Goal: Task Accomplishment & Management: Complete application form

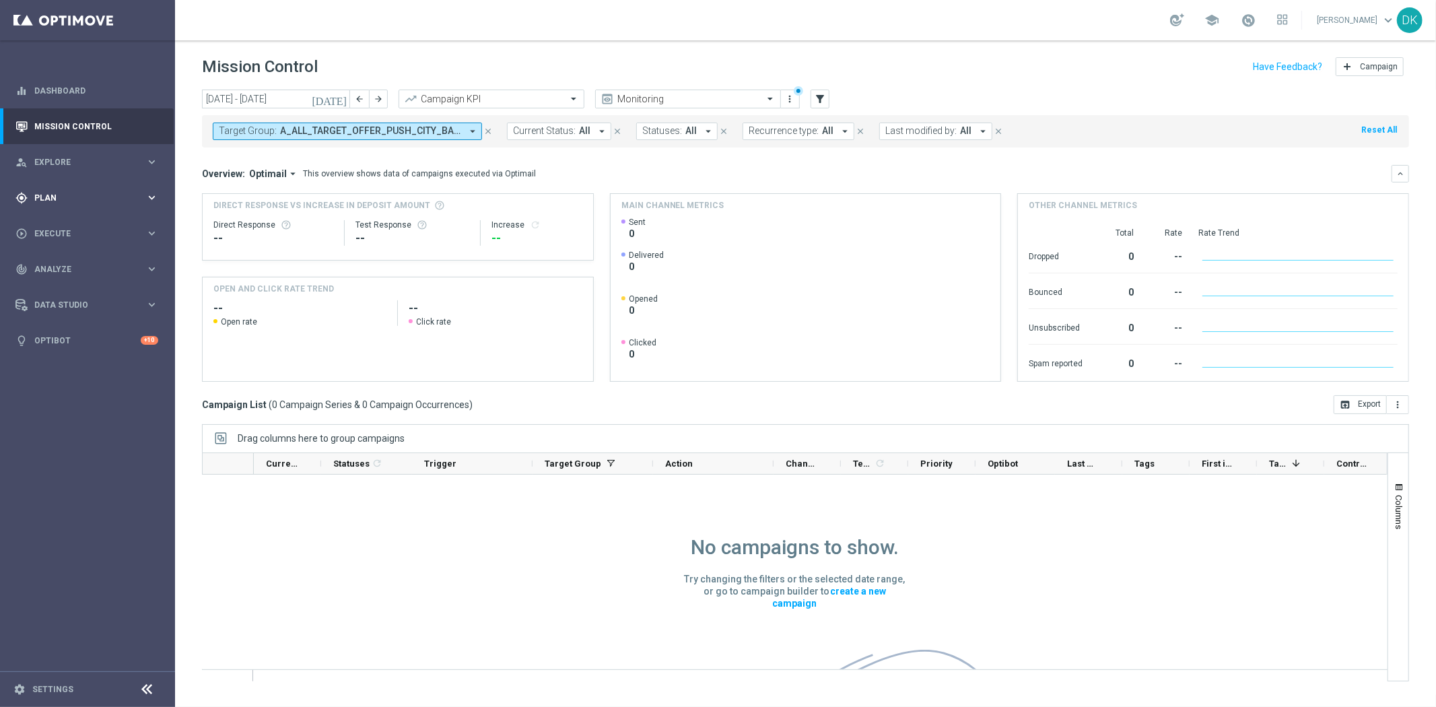
click at [125, 206] on div "gps_fixed Plan keyboard_arrow_right" at bounding box center [87, 198] width 174 height 36
click at [96, 229] on link "Target Groups" at bounding box center [87, 225] width 105 height 11
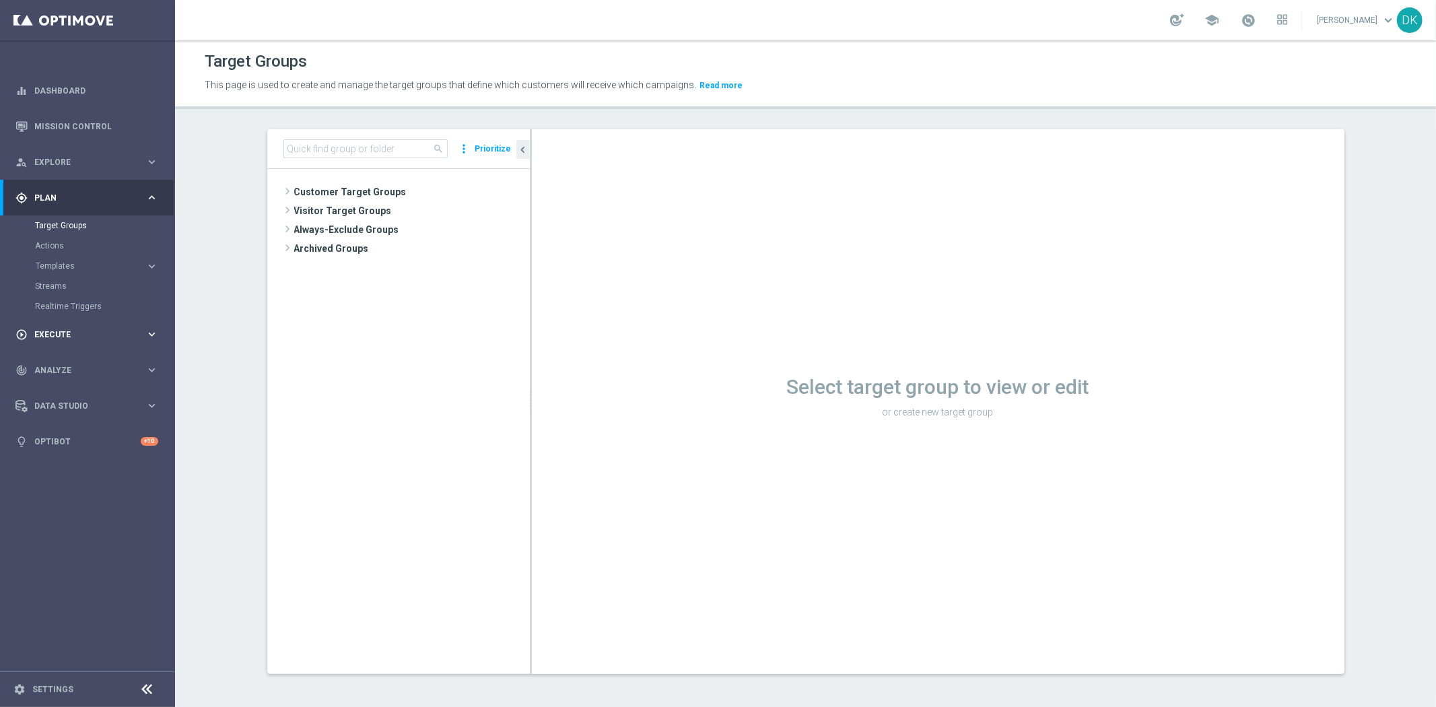
click at [94, 339] on div "play_circle_outline Execute" at bounding box center [80, 334] width 130 height 12
click at [88, 260] on link "Campaign Builder" at bounding box center [87, 261] width 105 height 11
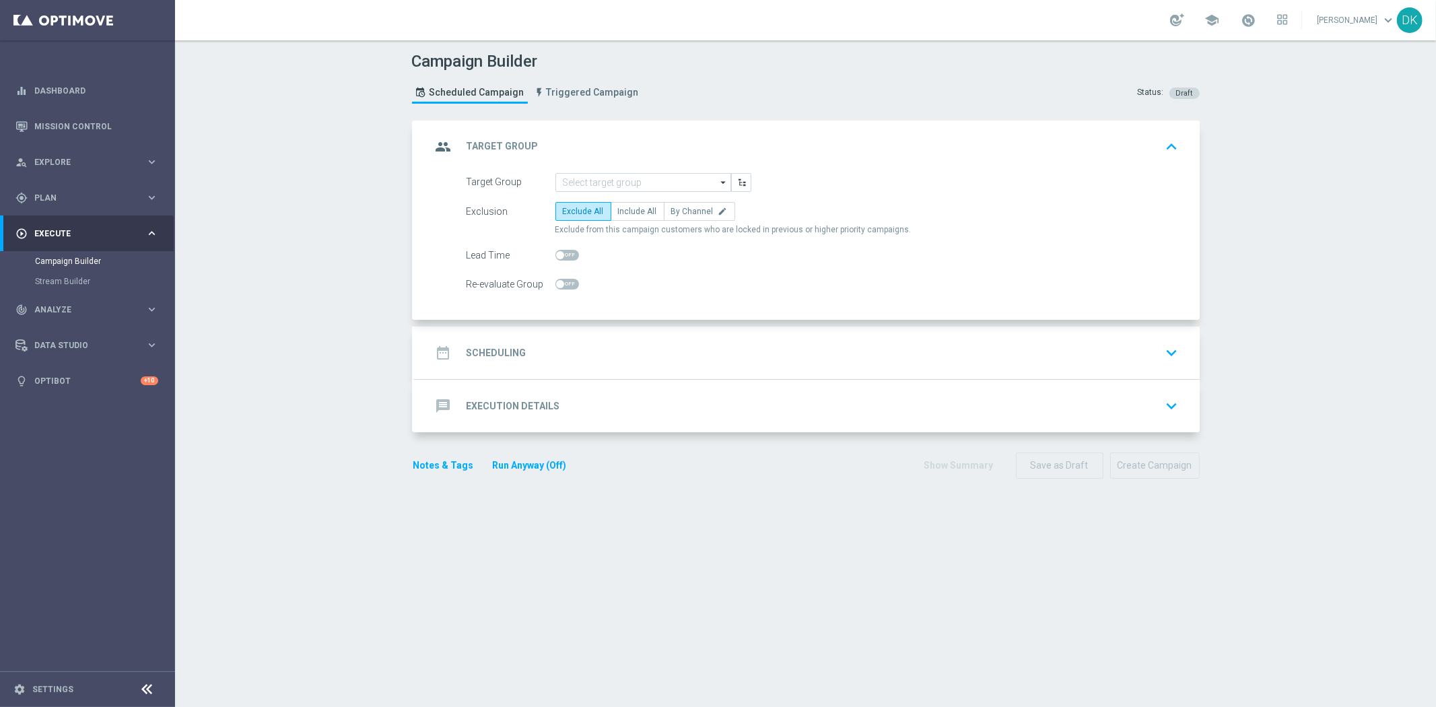
click at [615, 170] on div "group Target Group keyboard_arrow_up" at bounding box center [807, 146] width 784 height 52
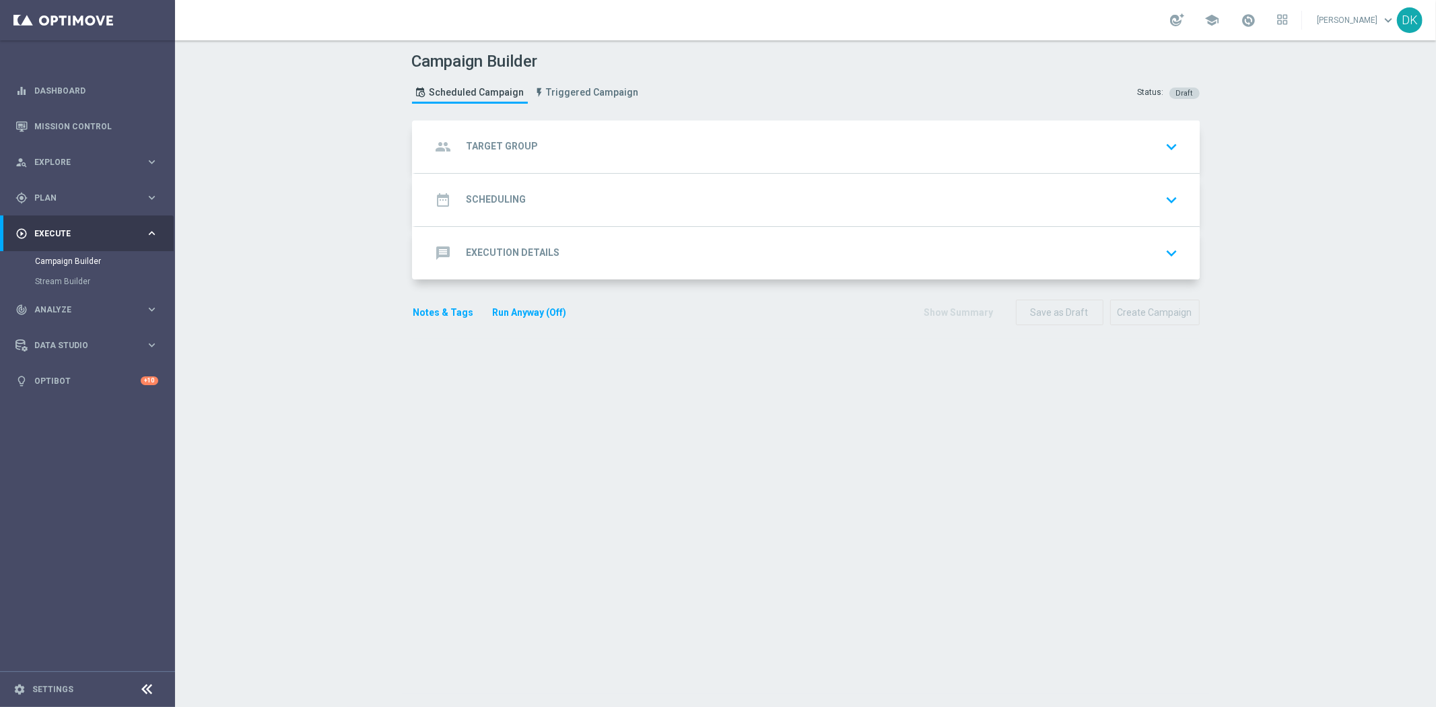
click at [568, 142] on div "group Target Group keyboard_arrow_down" at bounding box center [807, 147] width 752 height 26
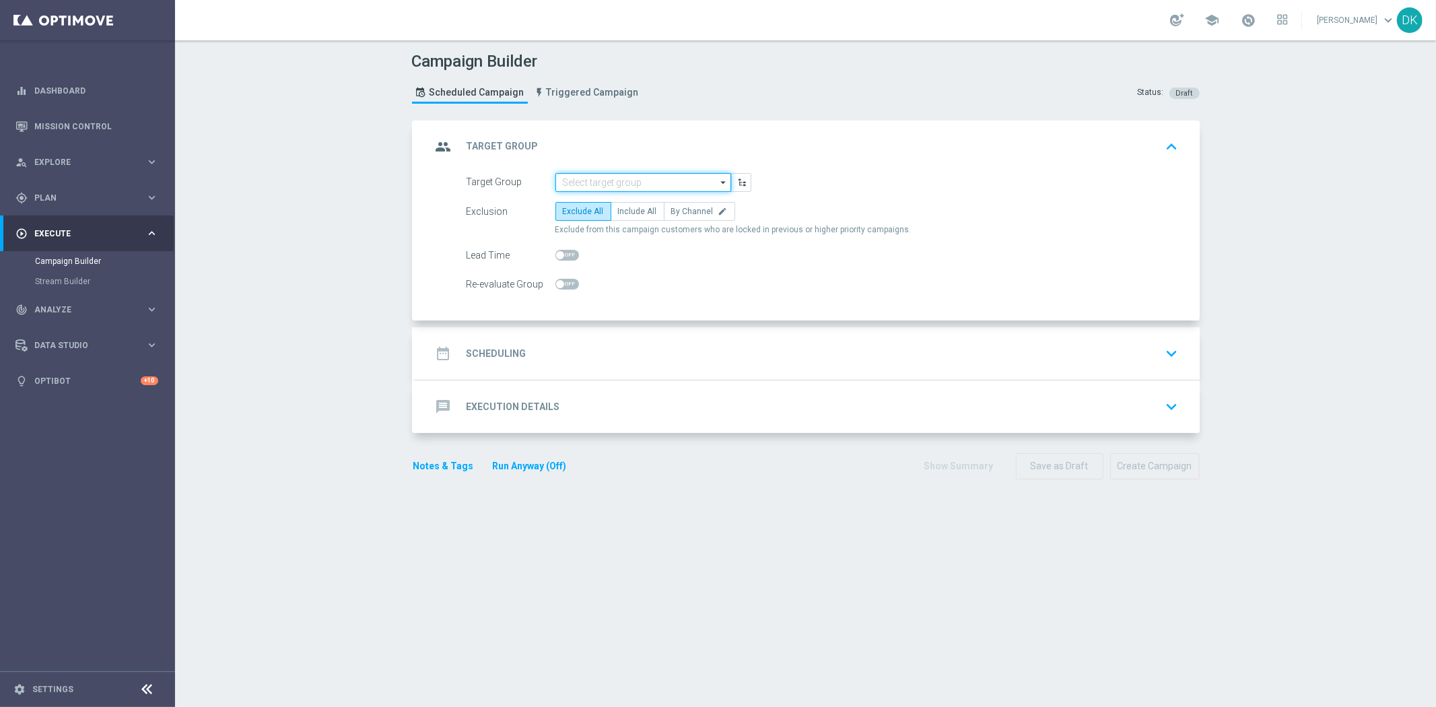
click at [582, 176] on input at bounding box center [643, 182] width 176 height 19
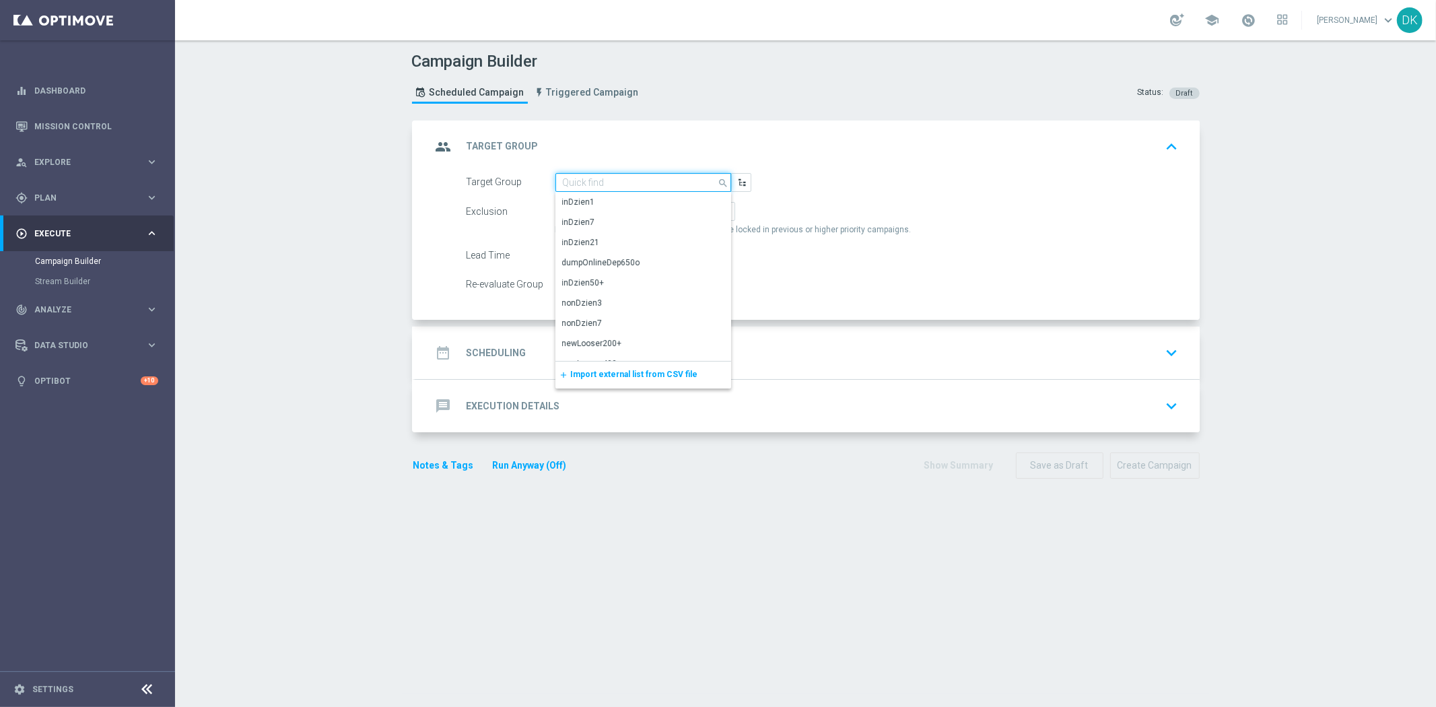
paste input "A_ALL_TARGET_OFFER_PUSH_ROZKŁAD_200925"
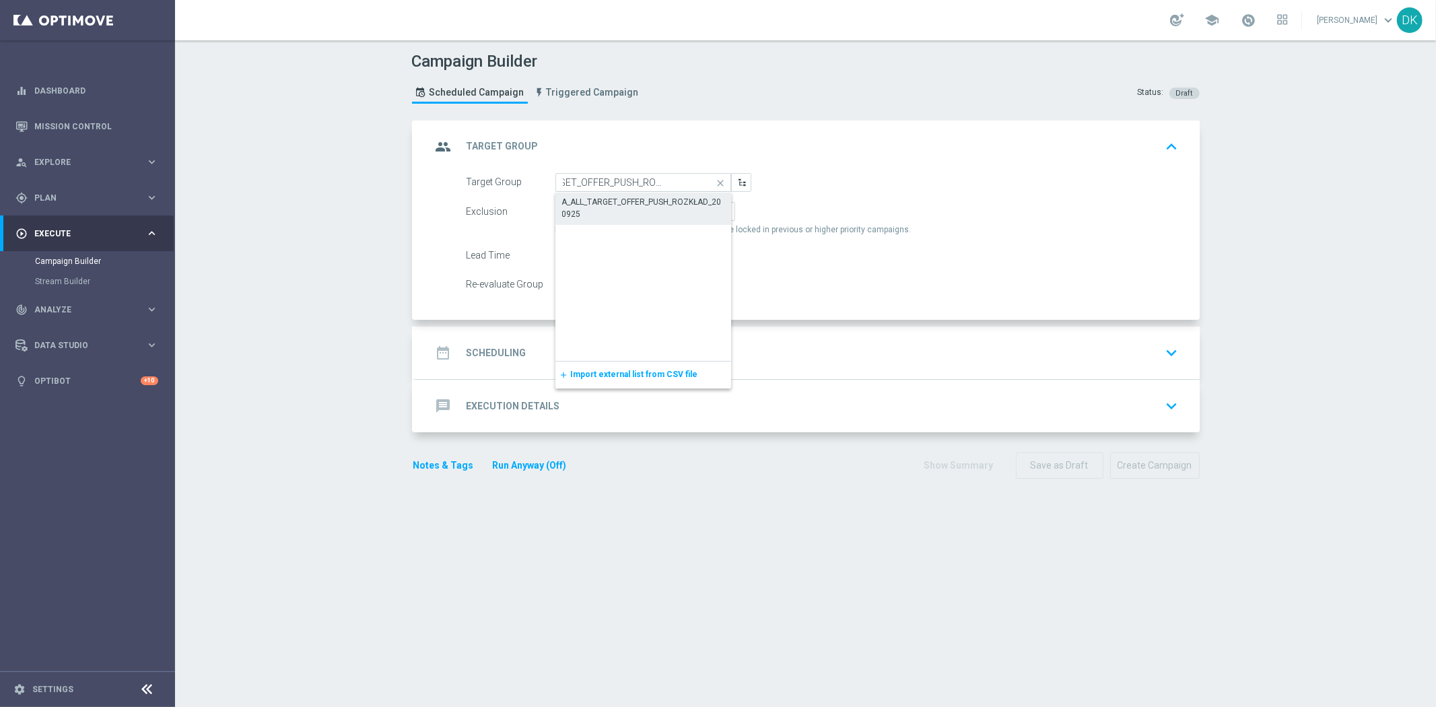
click at [617, 203] on div "A_ALL_TARGET_OFFER_PUSH_ROZKŁAD_200925" at bounding box center [643, 208] width 163 height 24
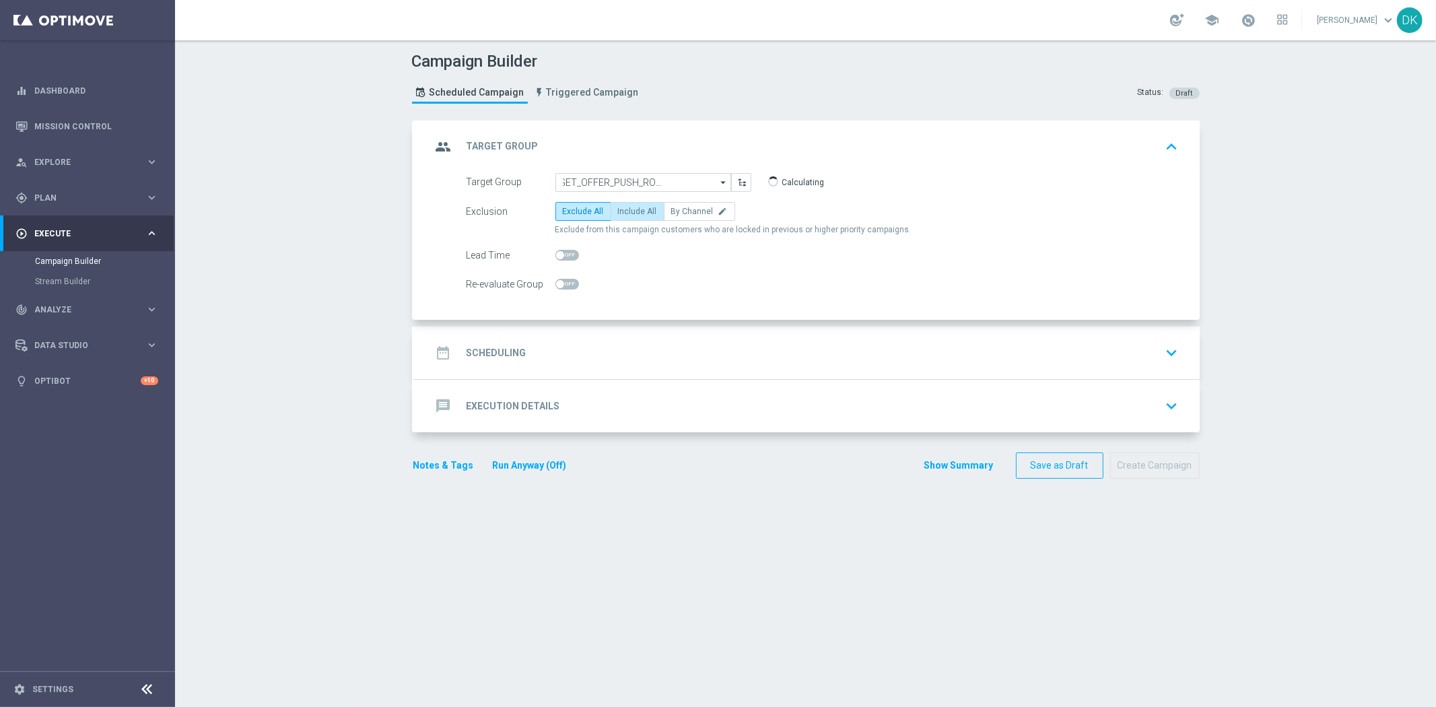
type input "A_ALL_TARGET_OFFER_PUSH_ROZKŁAD_200925"
click at [647, 211] on label "Include All" at bounding box center [637, 211] width 54 height 19
click at [627, 211] on input "Include All" at bounding box center [622, 213] width 9 height 9
radio input "true"
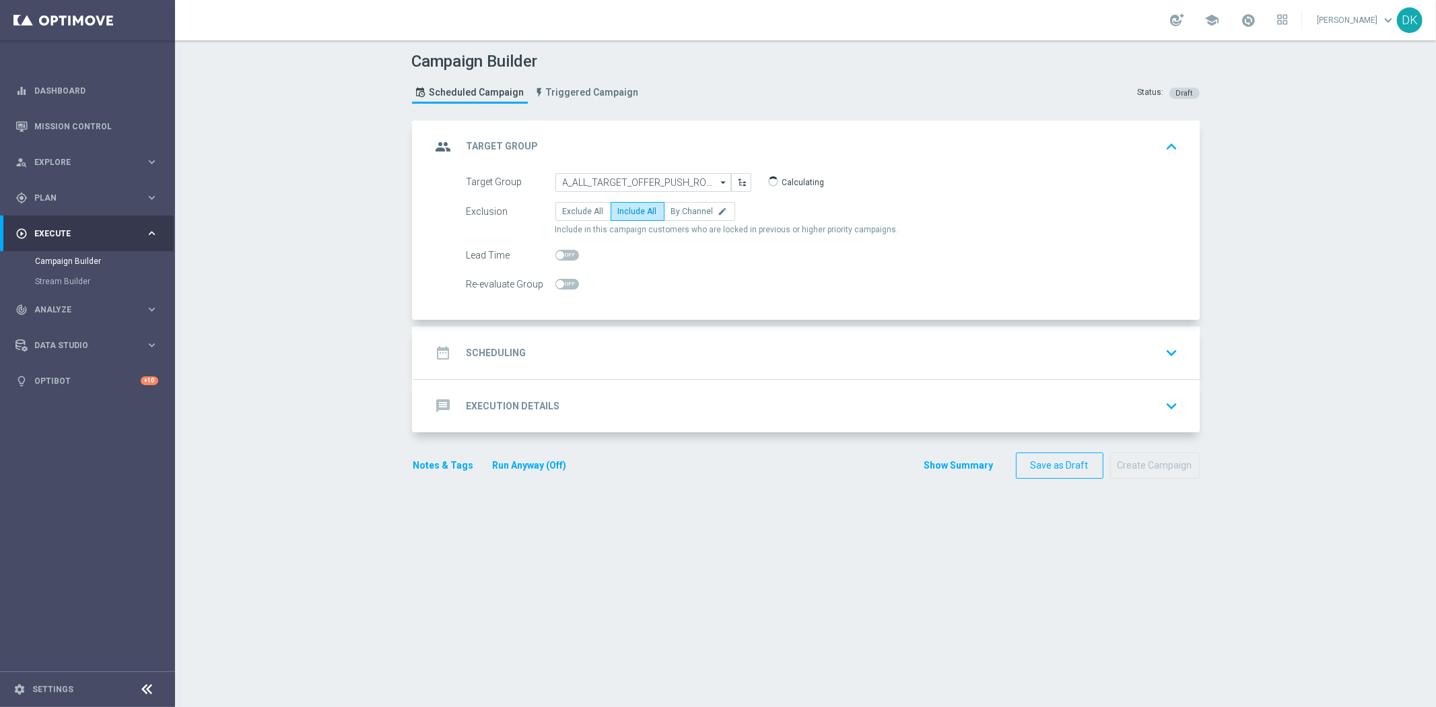
click at [567, 347] on div "date_range Scheduling keyboard_arrow_down" at bounding box center [807, 353] width 752 height 26
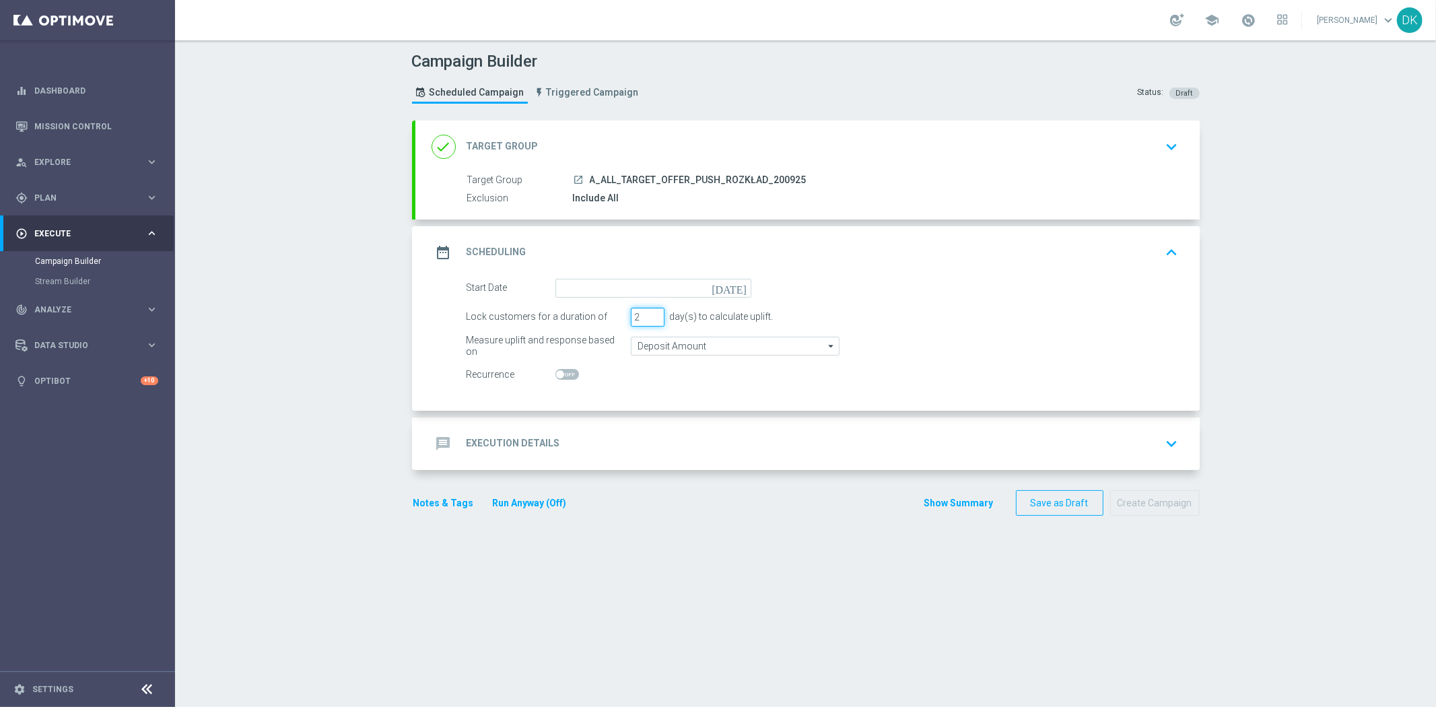
click at [651, 320] on input "2" at bounding box center [648, 317] width 34 height 19
type input "1"
click at [651, 320] on input "1" at bounding box center [648, 317] width 34 height 19
click at [658, 291] on input at bounding box center [653, 288] width 196 height 19
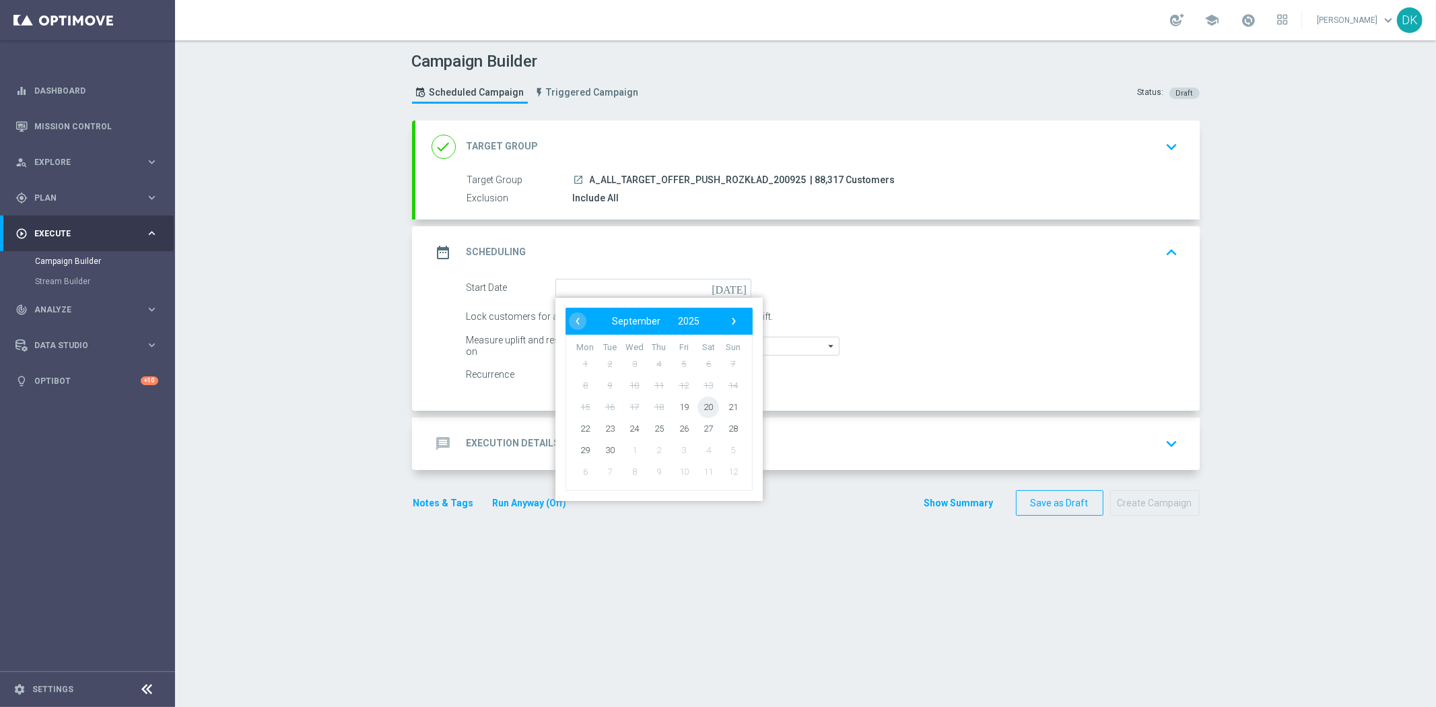
click at [697, 408] on span "20" at bounding box center [708, 407] width 22 height 22
type input "[DATE]"
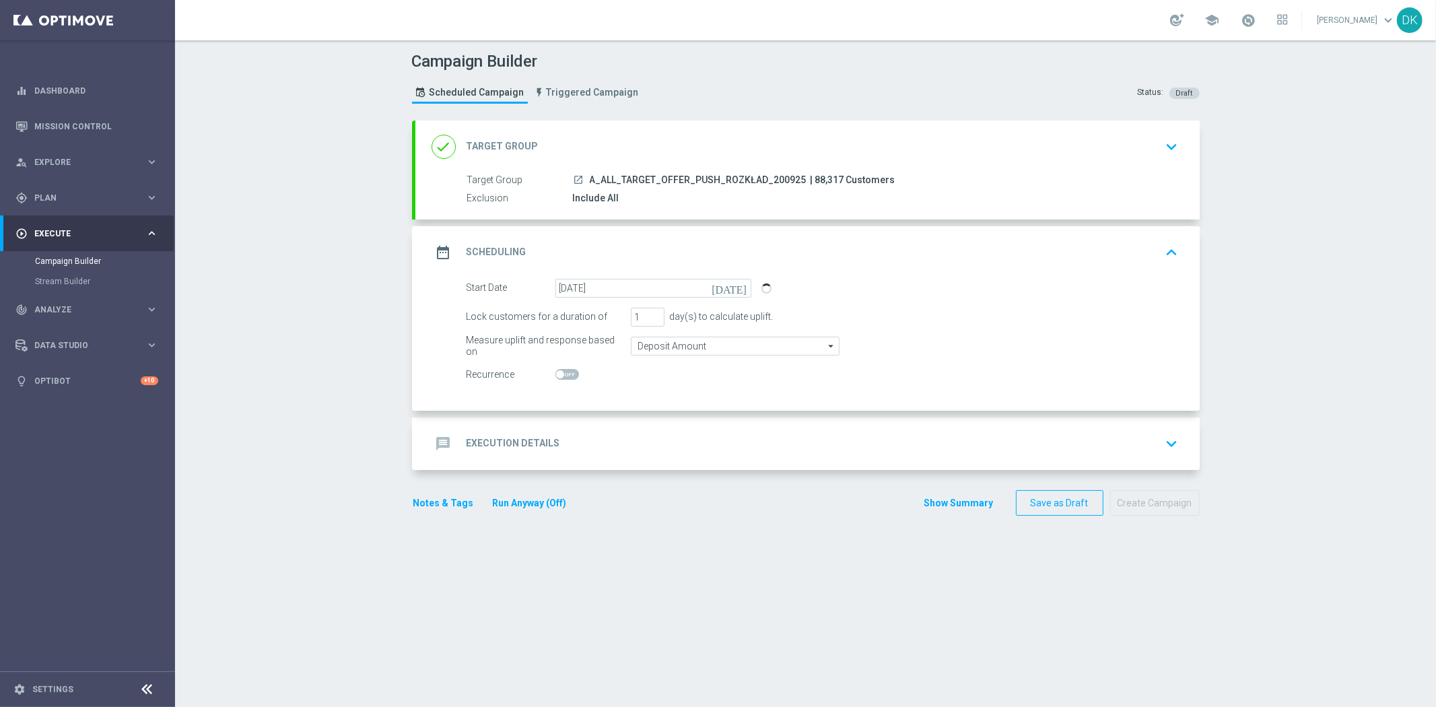
click at [554, 444] on div "message Execution Details keyboard_arrow_down" at bounding box center [807, 444] width 752 height 26
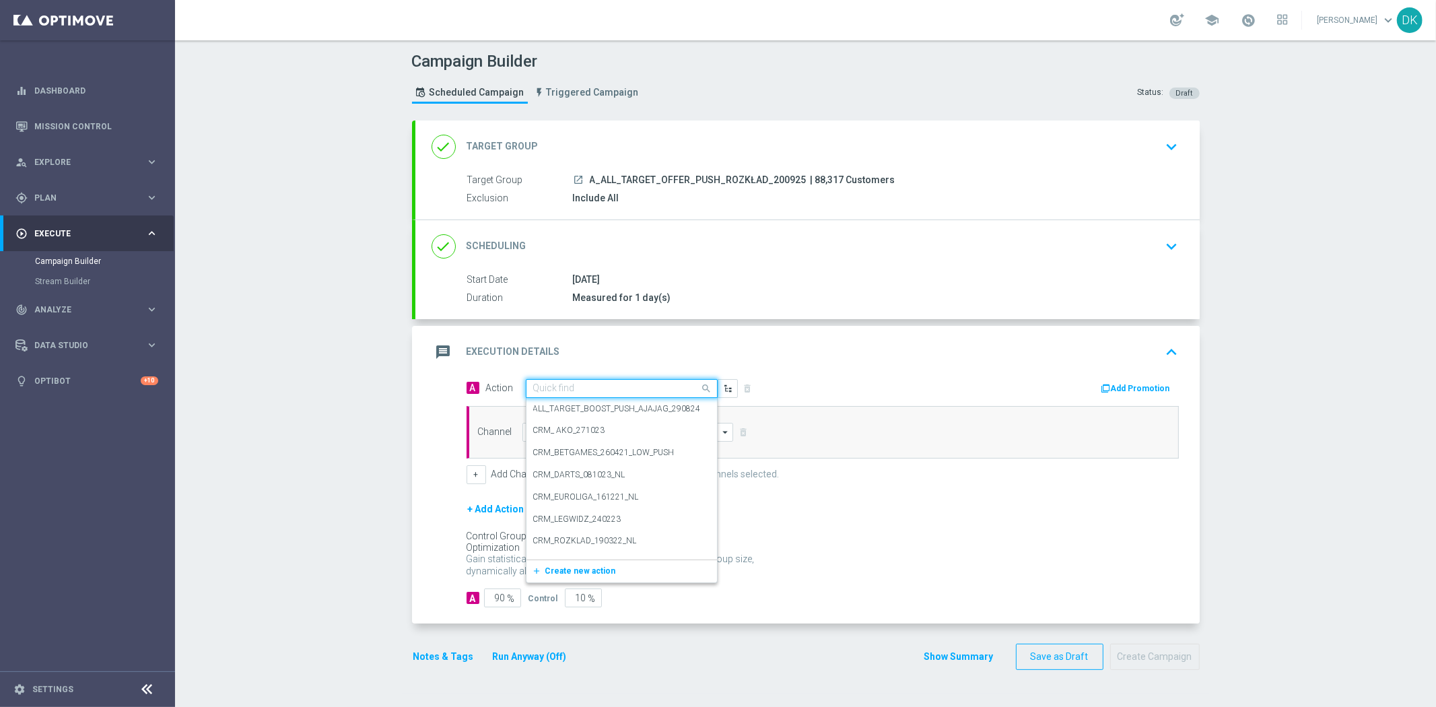
click at [595, 385] on input "text" at bounding box center [608, 388] width 150 height 11
click at [593, 571] on span "Create new action" at bounding box center [580, 570] width 71 height 9
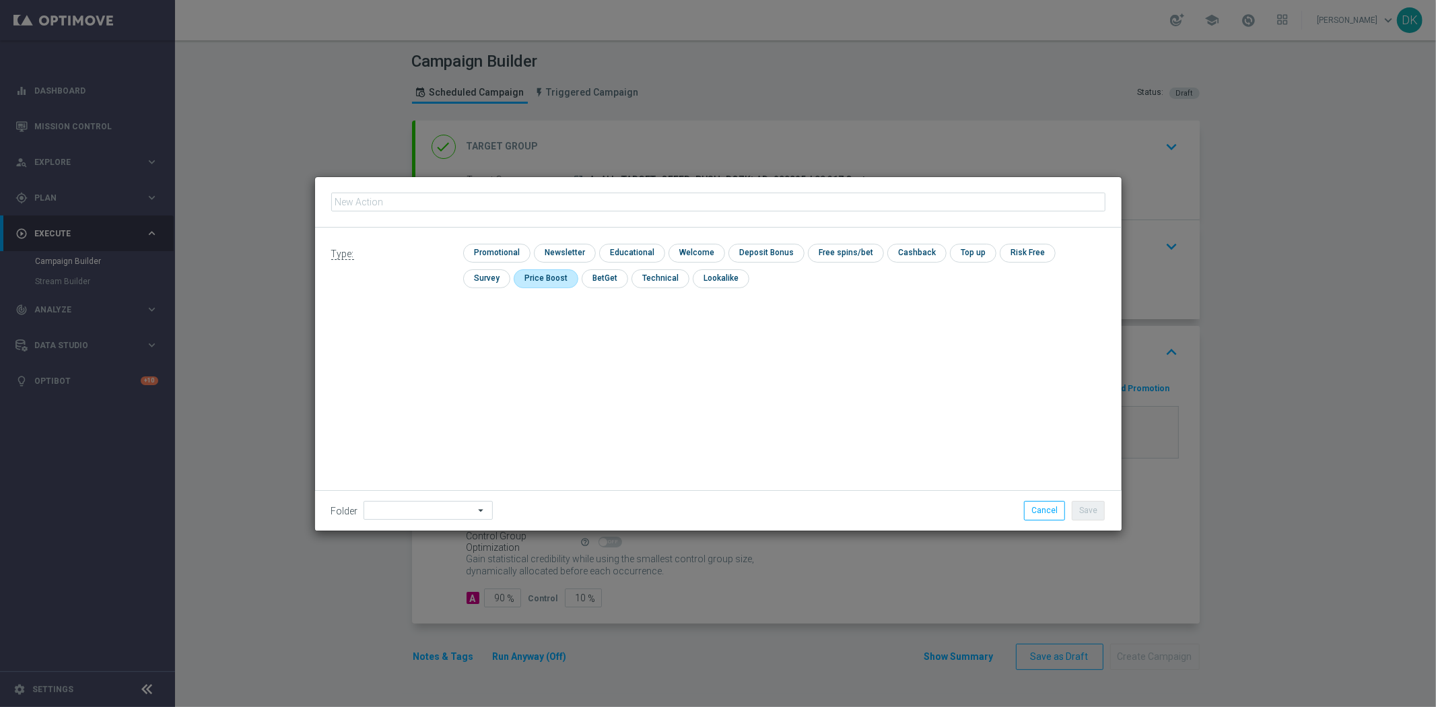
type input "A_ALL_TARGET_OFFER_PUSH_ROZKŁAD_200925"
click at [502, 251] on input "checkbox" at bounding box center [495, 253] width 64 height 18
checkbox input "true"
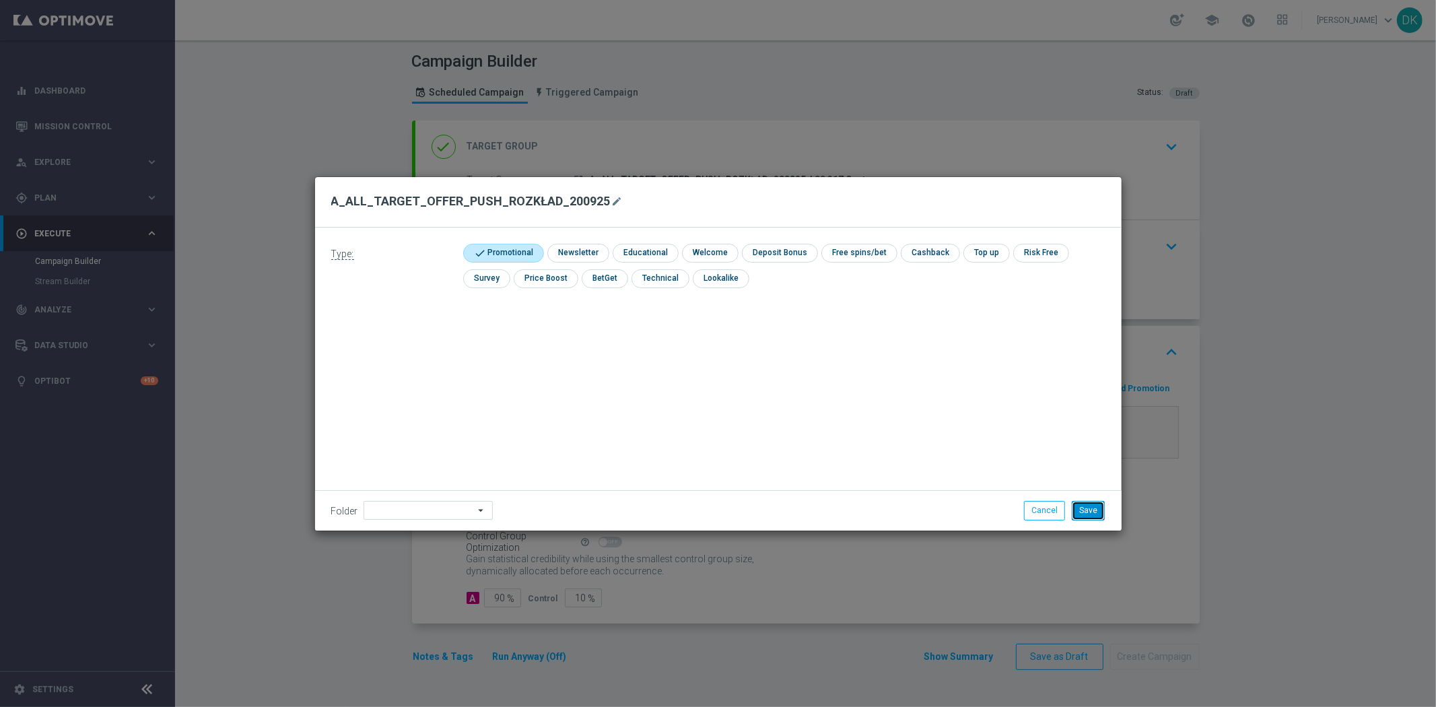
click at [1092, 508] on button "Save" at bounding box center [1088, 510] width 33 height 19
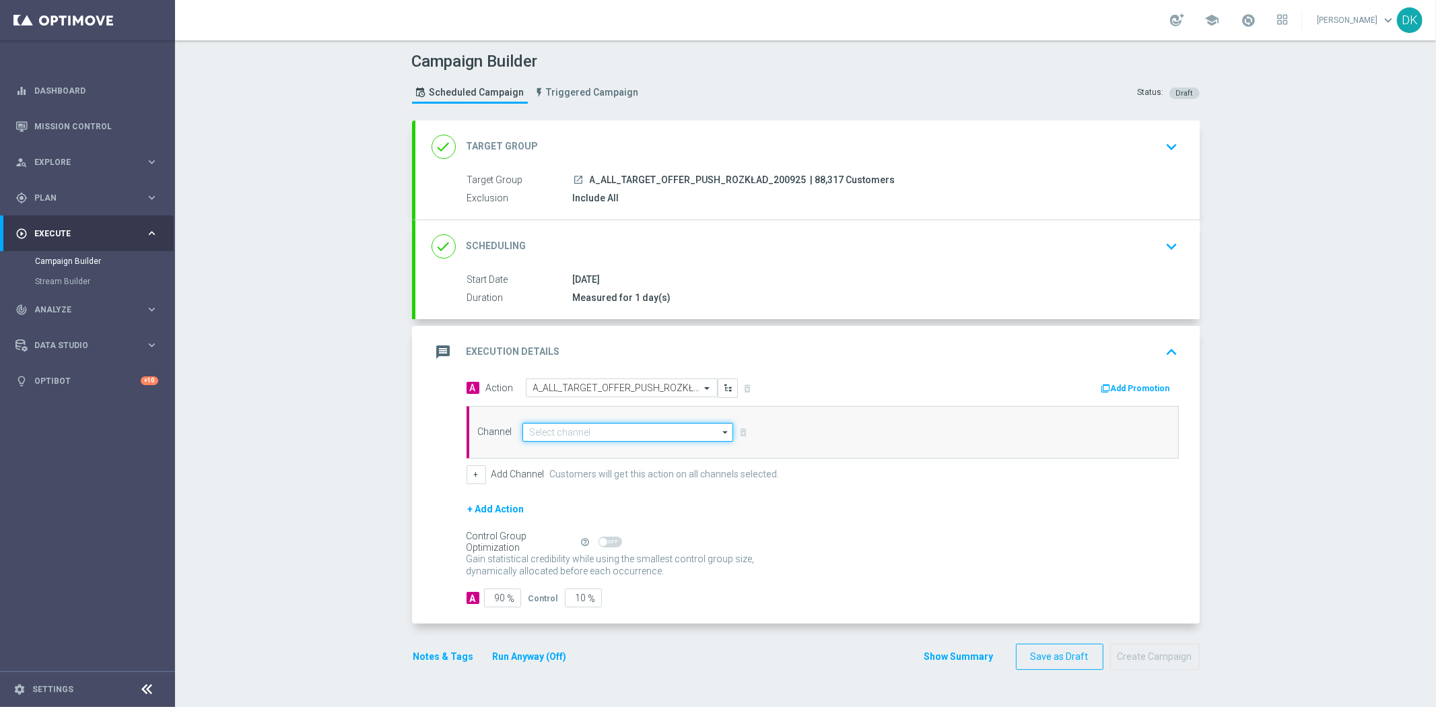
click at [559, 437] on input at bounding box center [627, 432] width 211 height 19
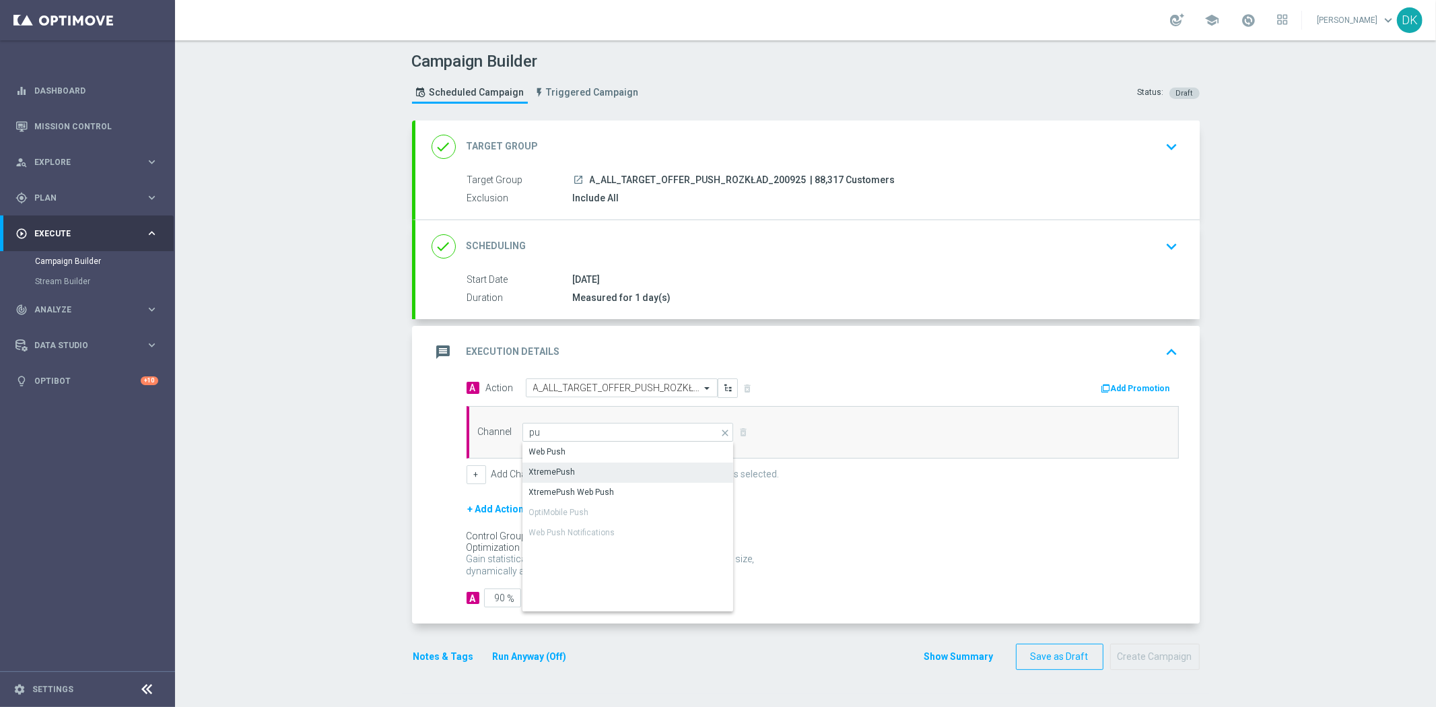
click at [577, 469] on div "XtremePush" at bounding box center [628, 471] width 212 height 19
type input "XtremePush"
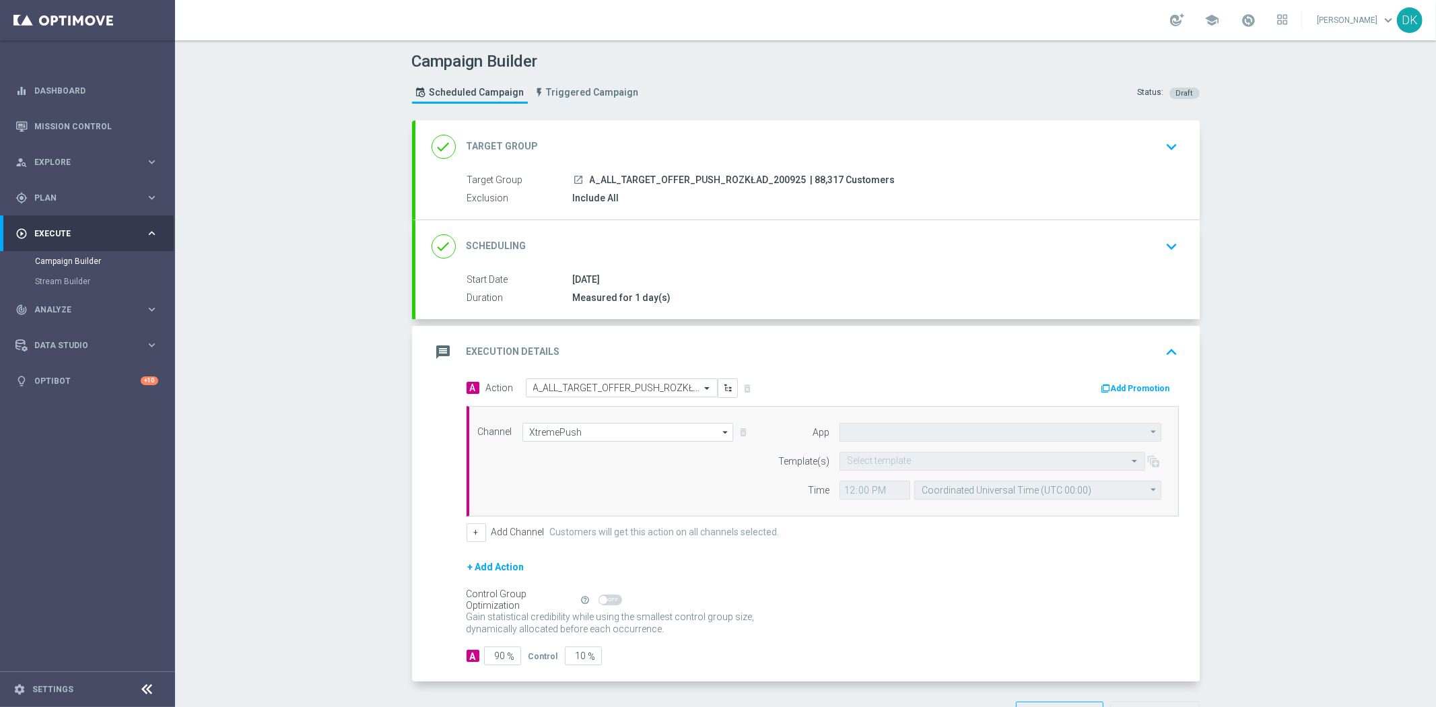
type input "STS_PL"
click at [927, 466] on input "text" at bounding box center [979, 461] width 264 height 11
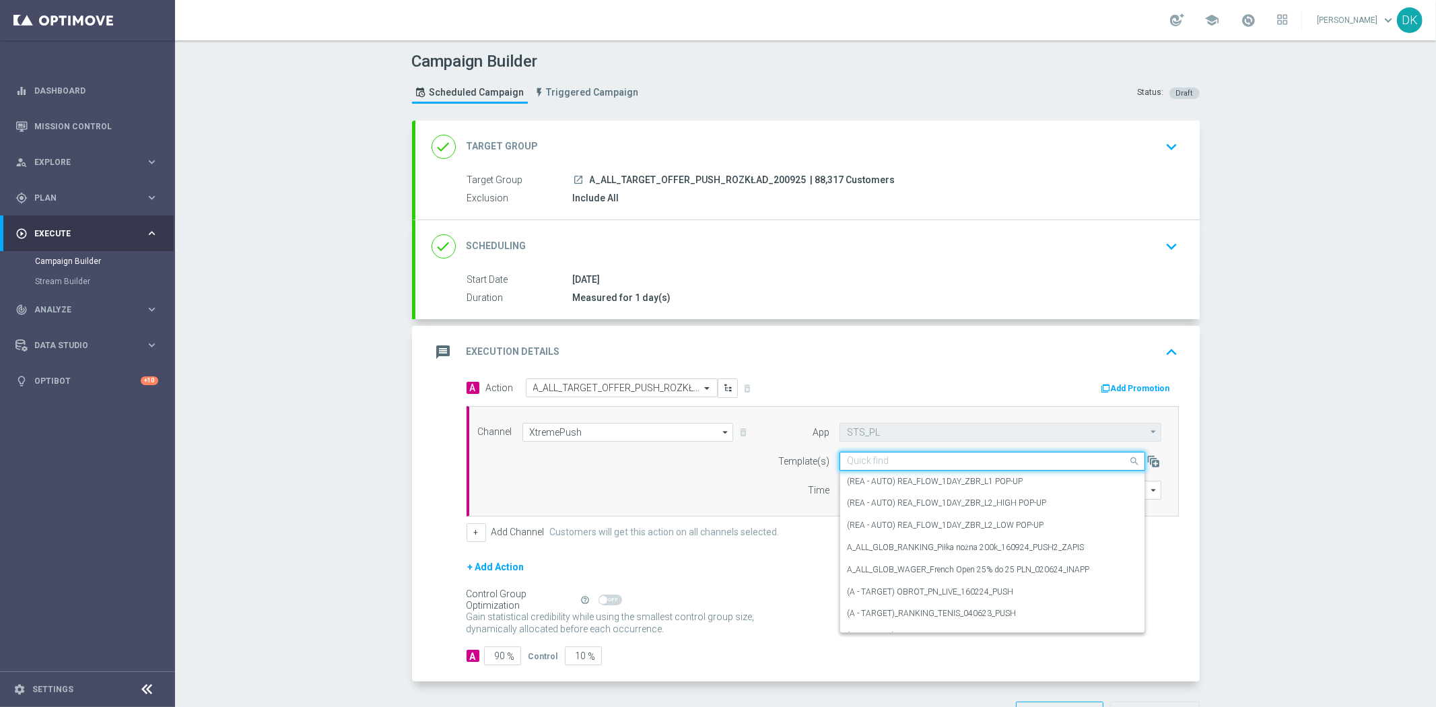
paste input "A_ALL_TARGET_OFFER_PUSH_ROZKŁAD_200925"
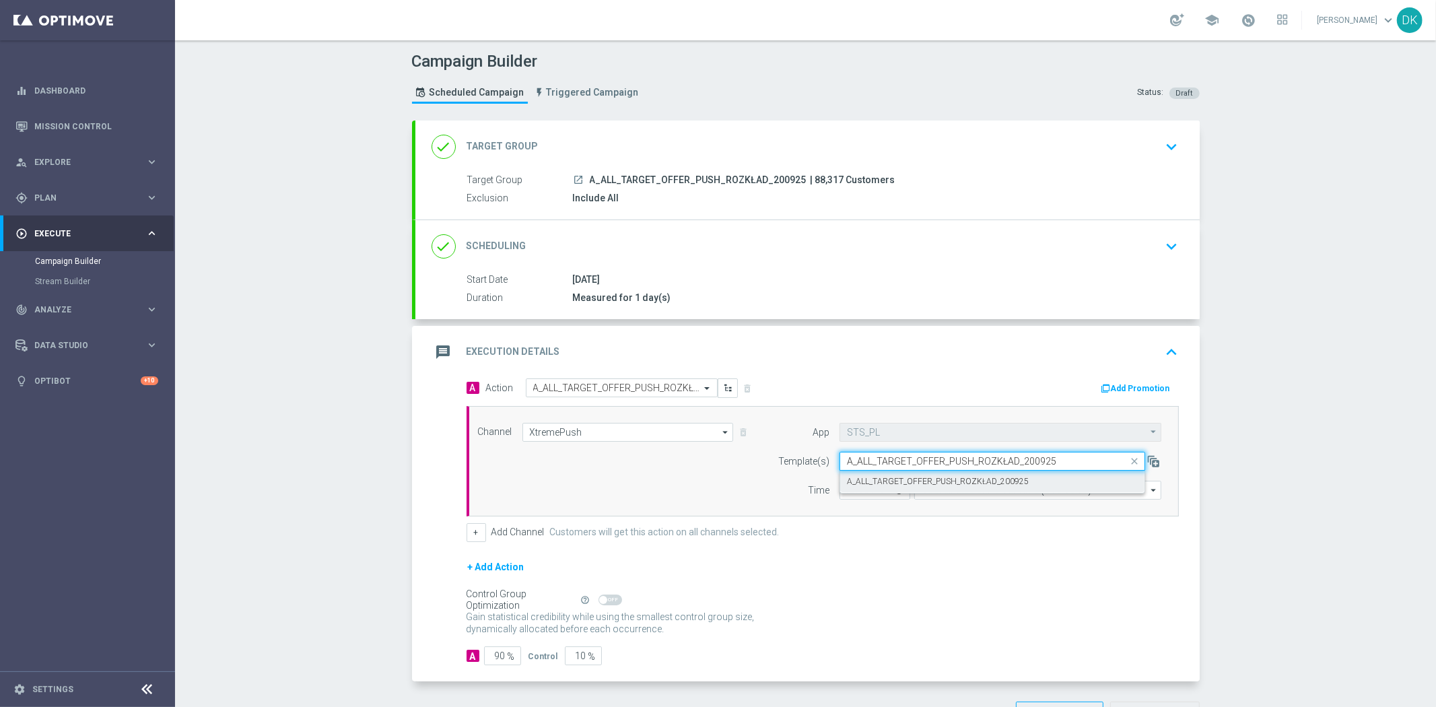
click at [868, 487] on div "A_ALL_TARGET_OFFER_PUSH_ROZKŁAD_200925" at bounding box center [992, 481] width 291 height 22
type input "A_ALL_TARGET_OFFER_PUSH_ROZKŁAD_200925"
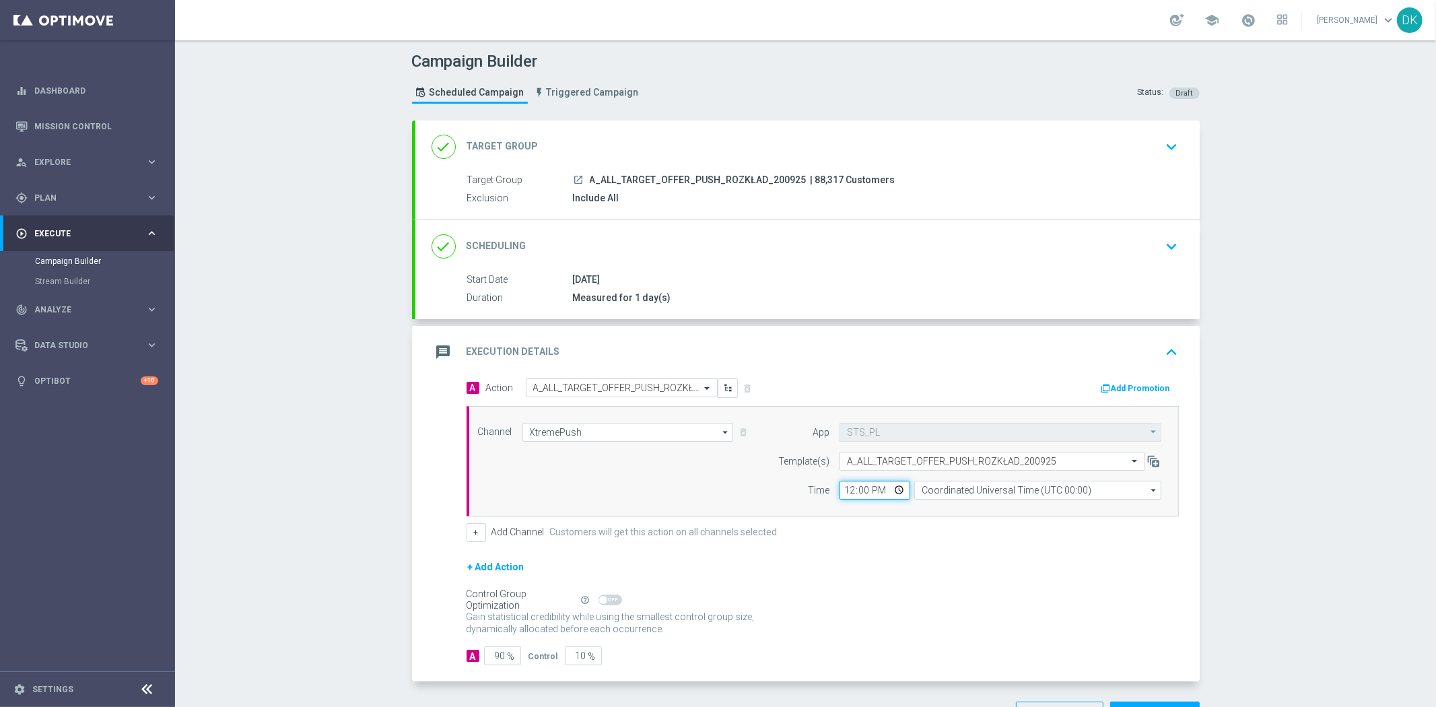
click at [839, 491] on input "12:00" at bounding box center [874, 490] width 71 height 19
type input "12:01"
click at [946, 492] on input "Coordinated Universal Time (UTC 00:00)" at bounding box center [1037, 490] width 247 height 19
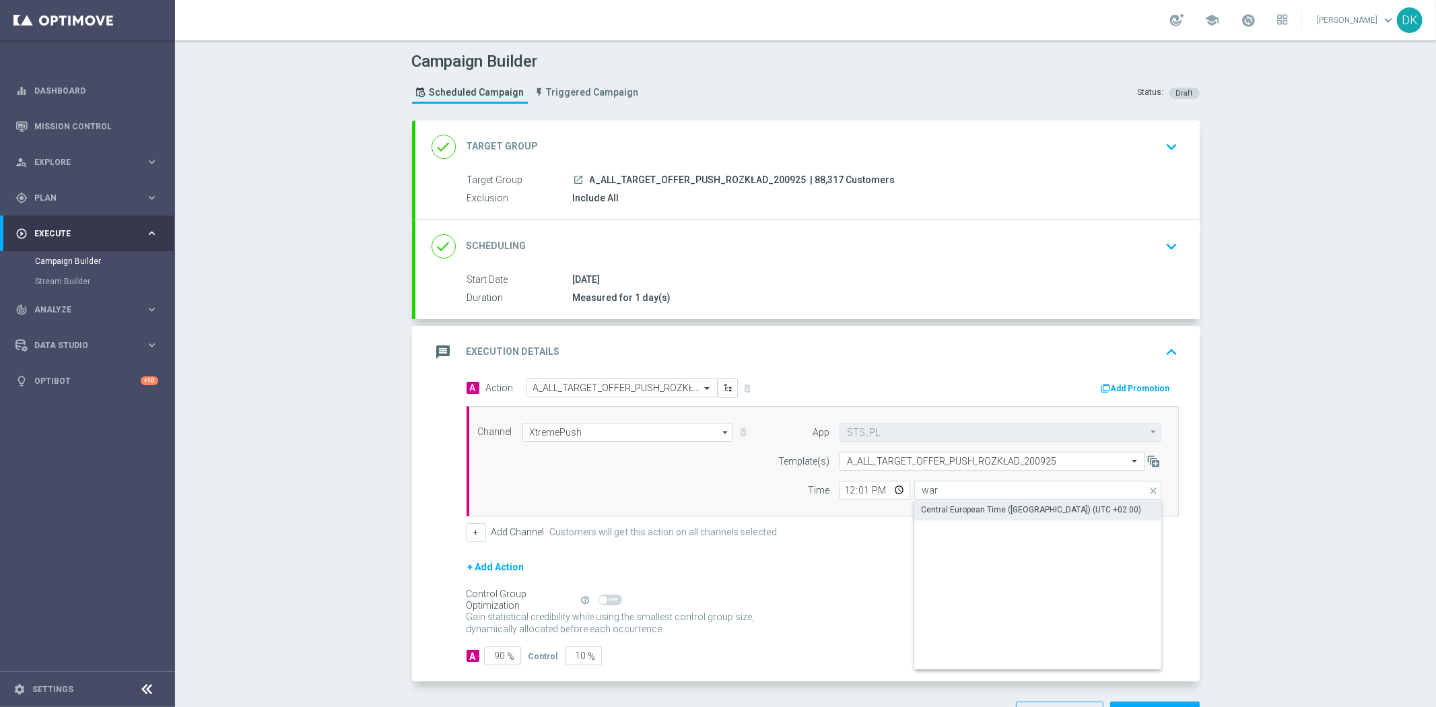
click at [960, 509] on div "Central European Time ([GEOGRAPHIC_DATA]) (UTC +02:00)" at bounding box center [1031, 509] width 220 height 12
type input "Central European Time ([GEOGRAPHIC_DATA]) (UTC +02:00)"
click at [941, 552] on form "A Action Select action A_ALL_TARGET_OFFER_PUSH_ROZKŁAD_200925 delete_forever Ad…" at bounding box center [822, 521] width 712 height 287
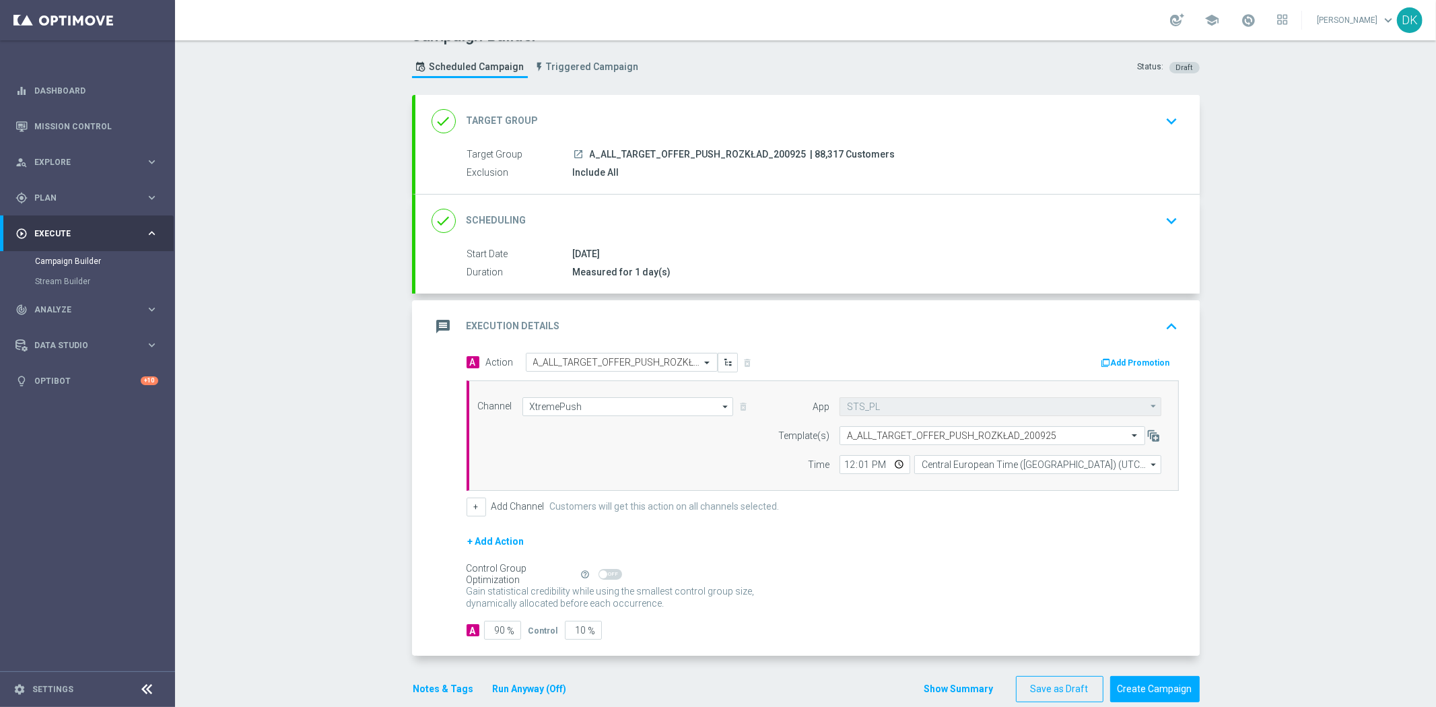
scroll to position [48, 0]
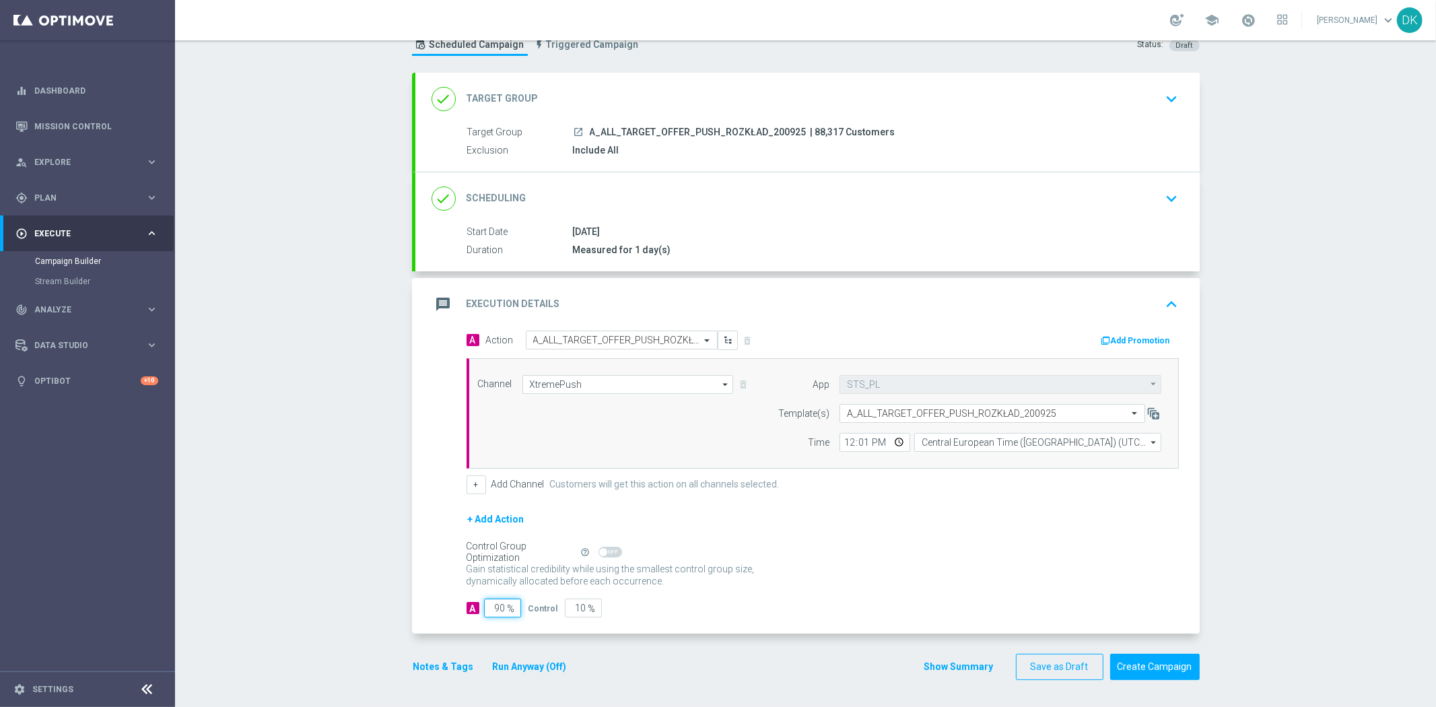
drag, startPoint x: 492, startPoint y: 608, endPoint x: 594, endPoint y: 606, distance: 101.7
click at [575, 606] on div "A 90 % Control 10 %" at bounding box center [822, 607] width 712 height 19
type input "98"
type input "2"
type input "98"
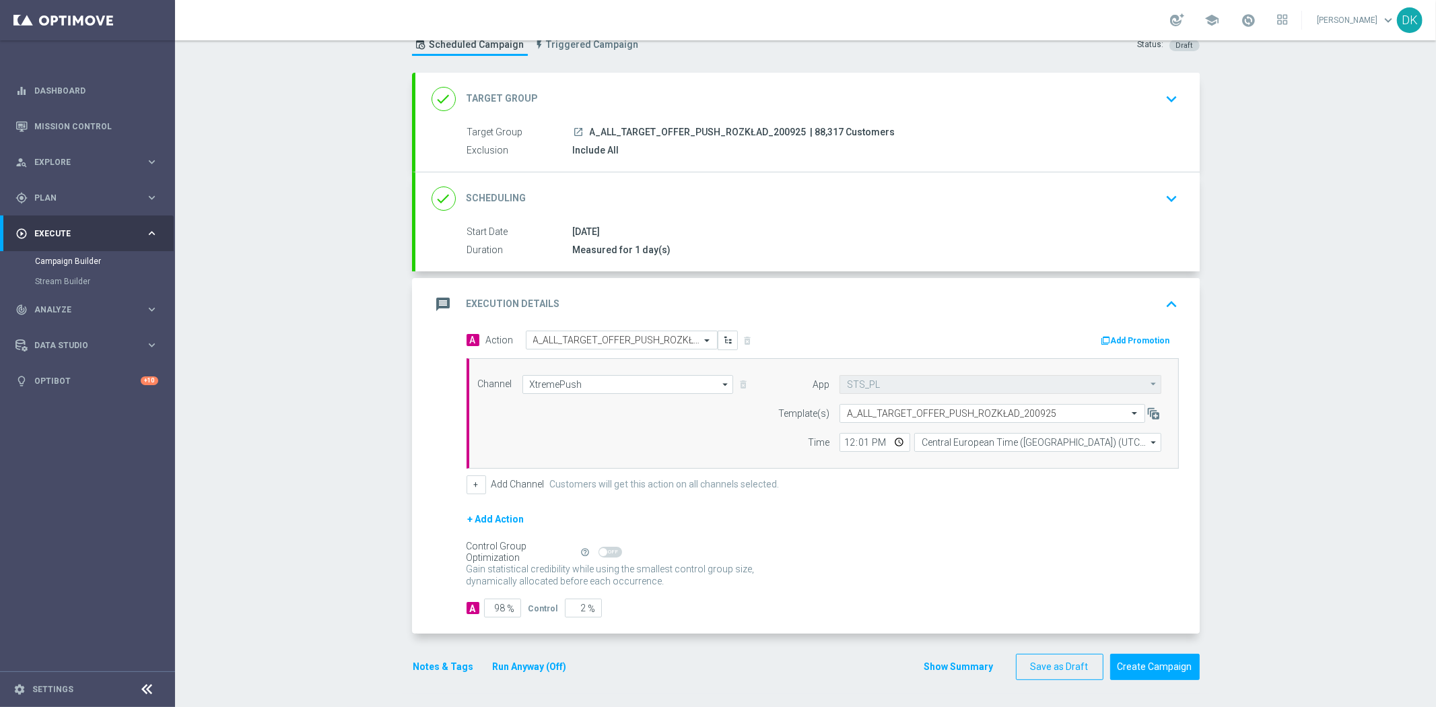
click at [445, 661] on button "Notes & Tags" at bounding box center [443, 666] width 63 height 17
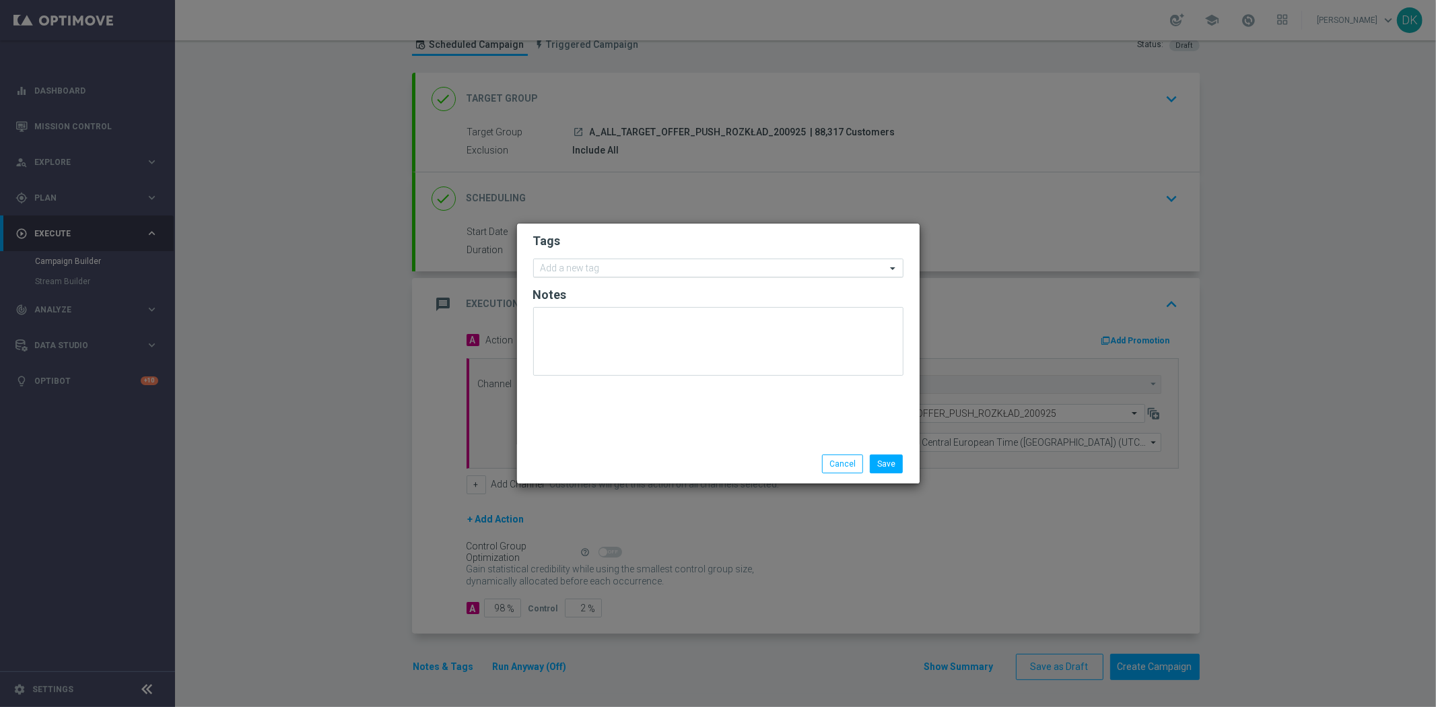
click at [621, 271] on input "text" at bounding box center [712, 268] width 345 height 11
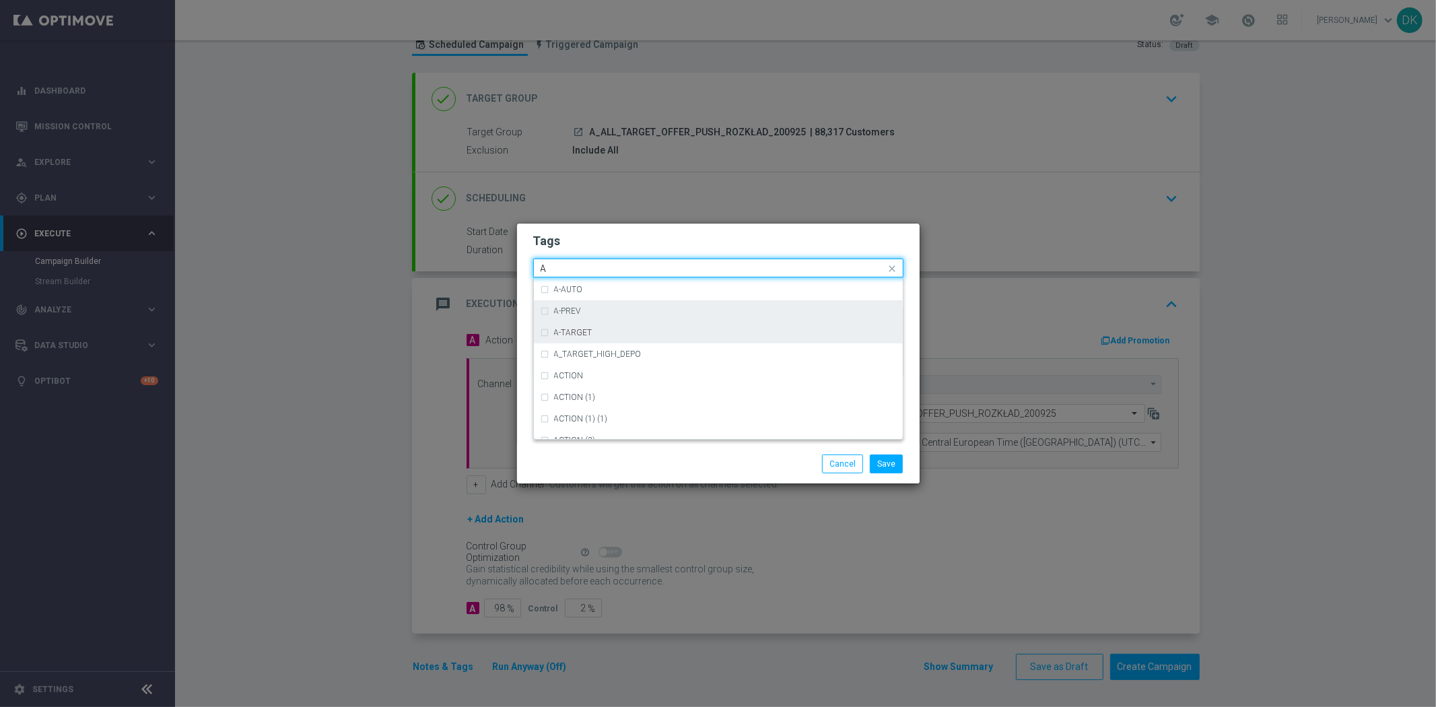
scroll to position [1645, 0]
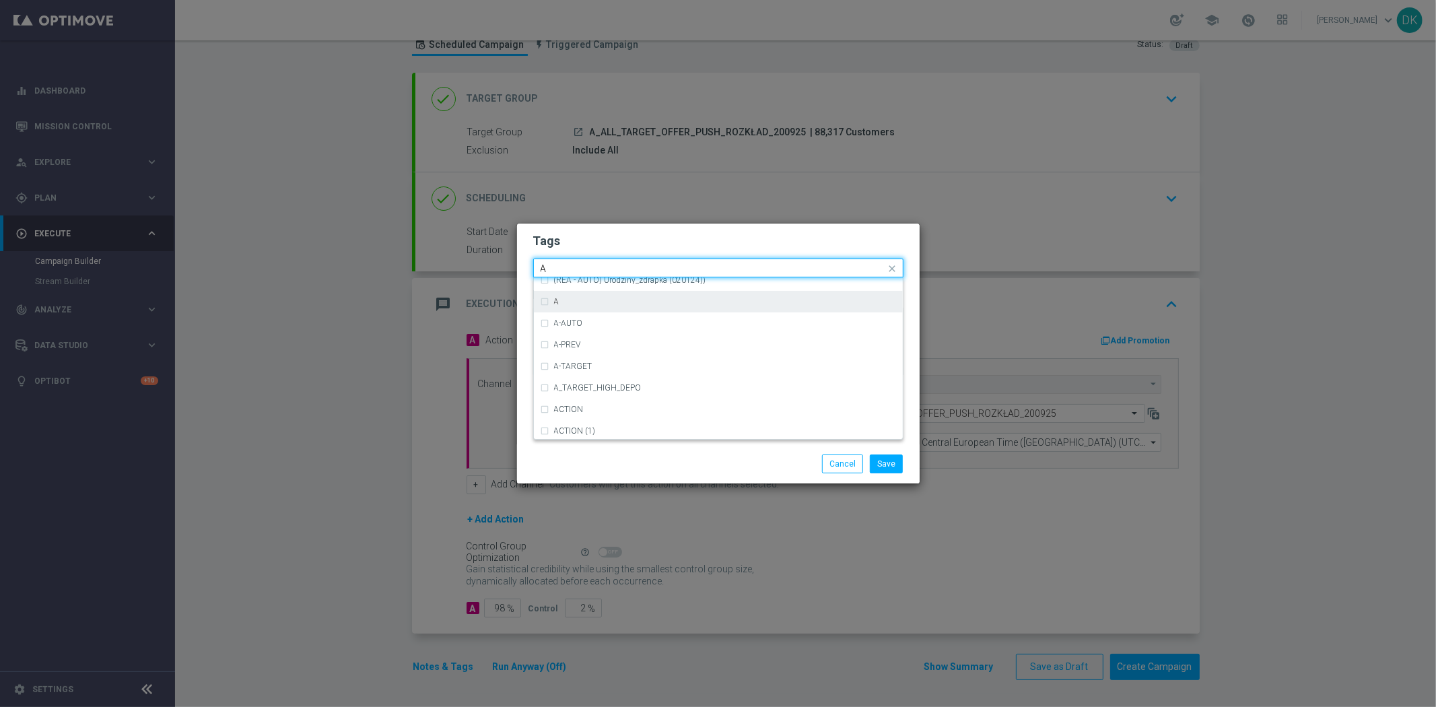
click at [582, 304] on div "A" at bounding box center [725, 301] width 342 height 8
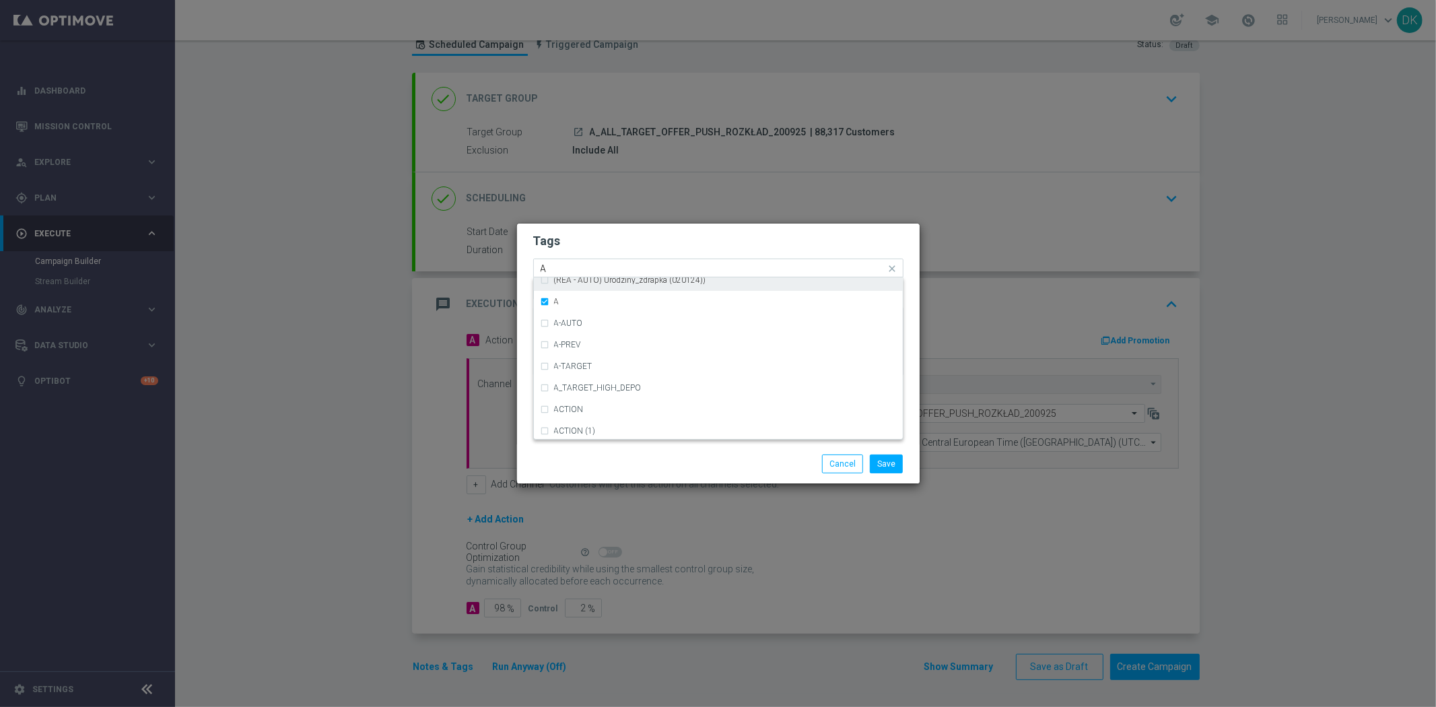
click at [567, 267] on input "A" at bounding box center [712, 268] width 345 height 11
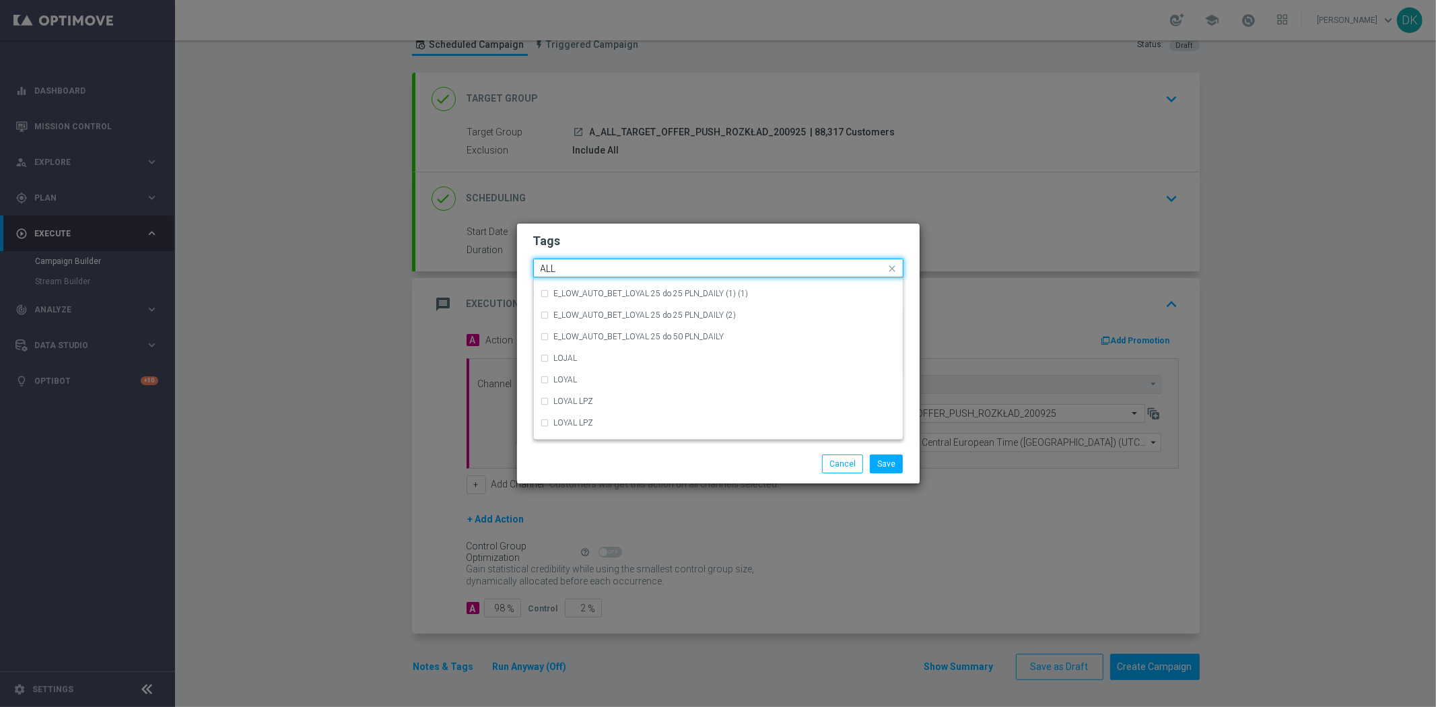
scroll to position [0, 0]
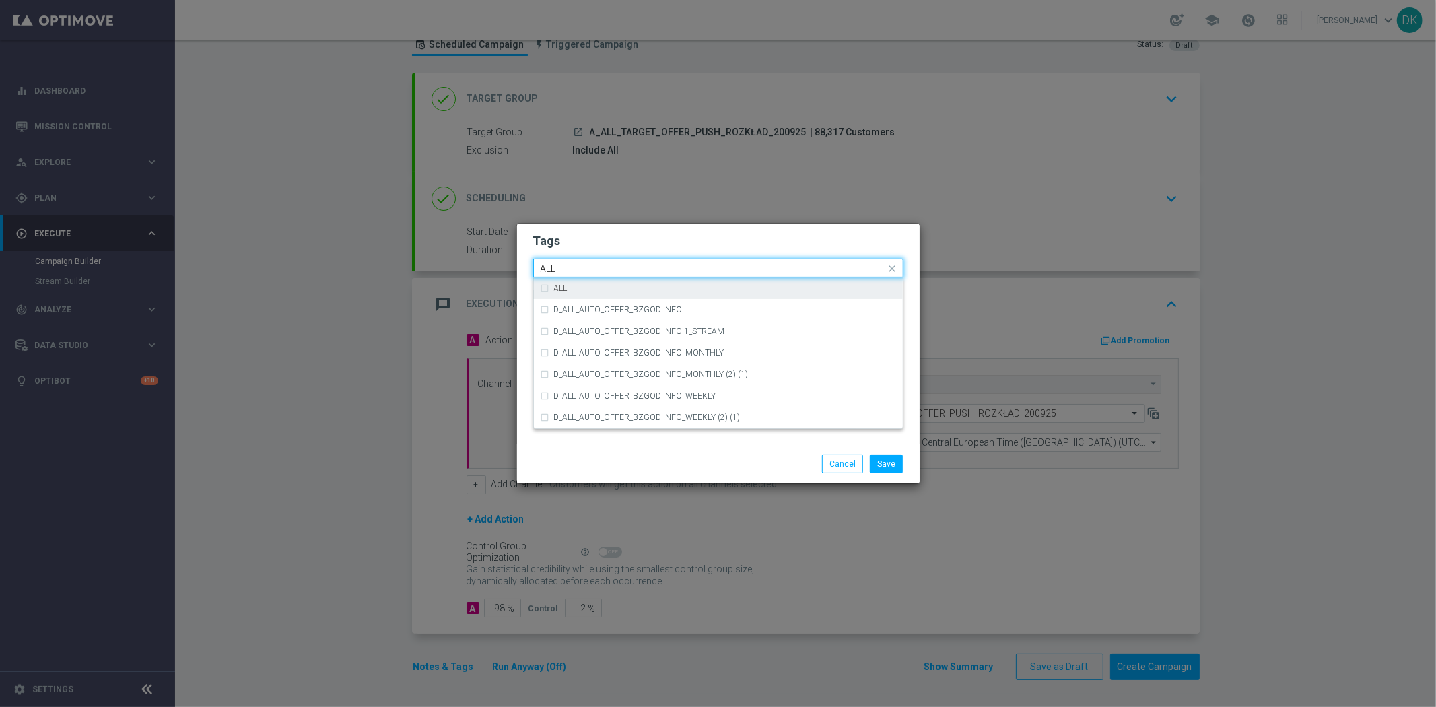
click at [571, 287] on div "ALL" at bounding box center [725, 288] width 342 height 8
click at [581, 267] on input "ALL" at bounding box center [712, 268] width 345 height 11
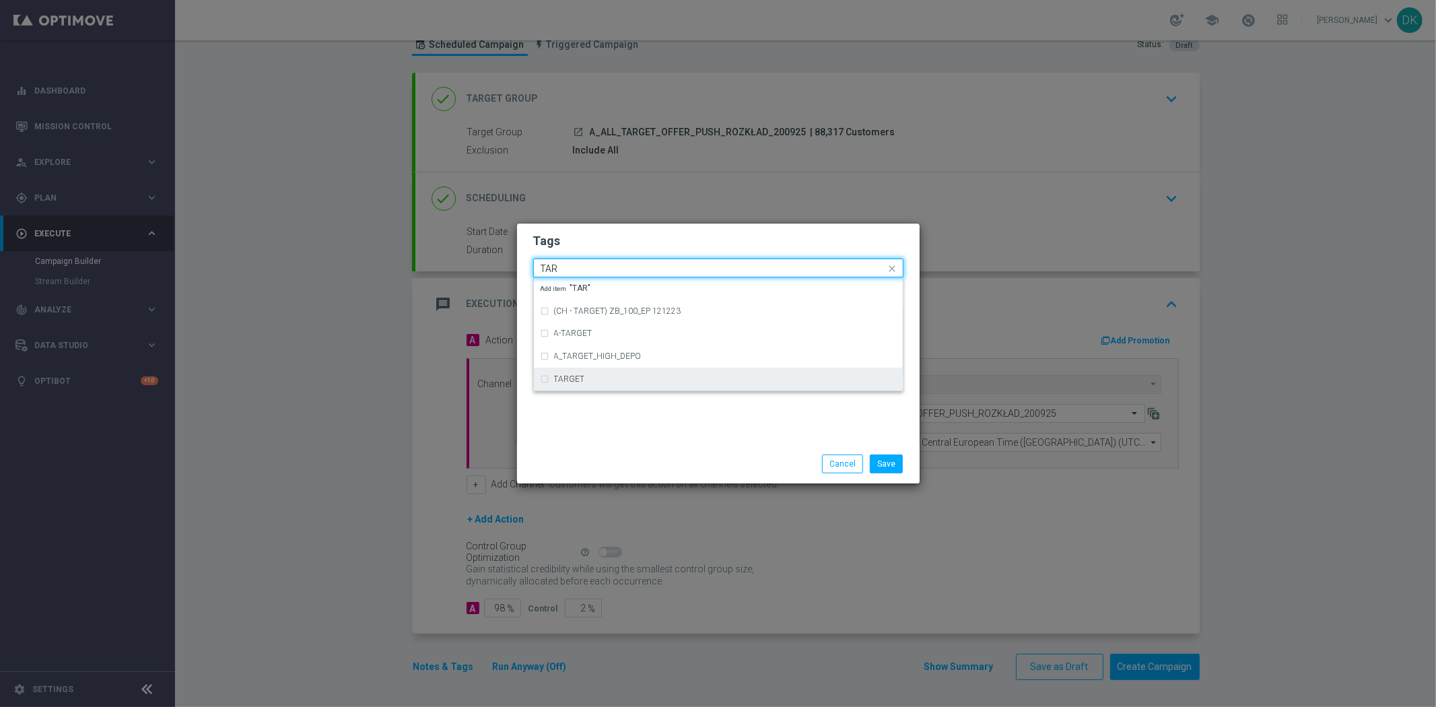
click at [586, 371] on div "TARGET" at bounding box center [717, 379] width 355 height 22
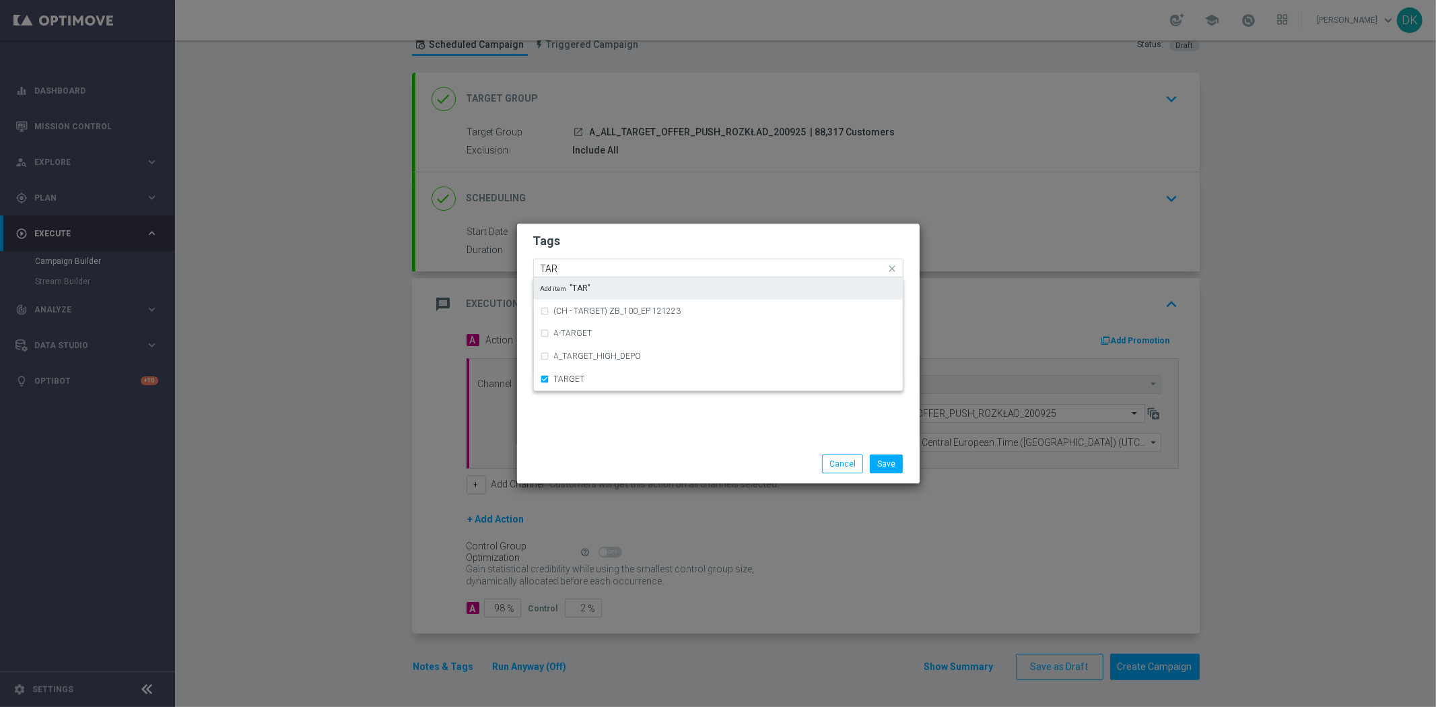
click at [573, 268] on input "TAR" at bounding box center [712, 268] width 345 height 11
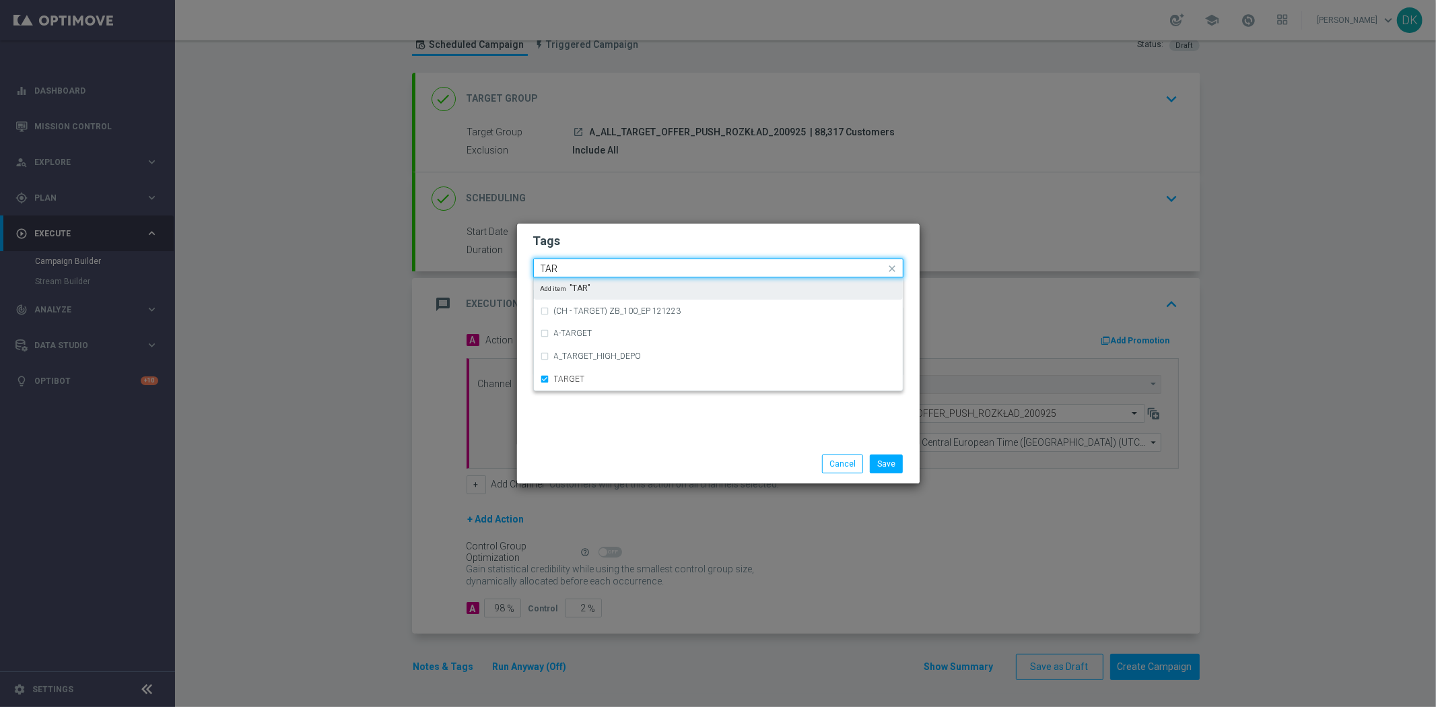
click at [573, 268] on input "TAR" at bounding box center [712, 268] width 345 height 11
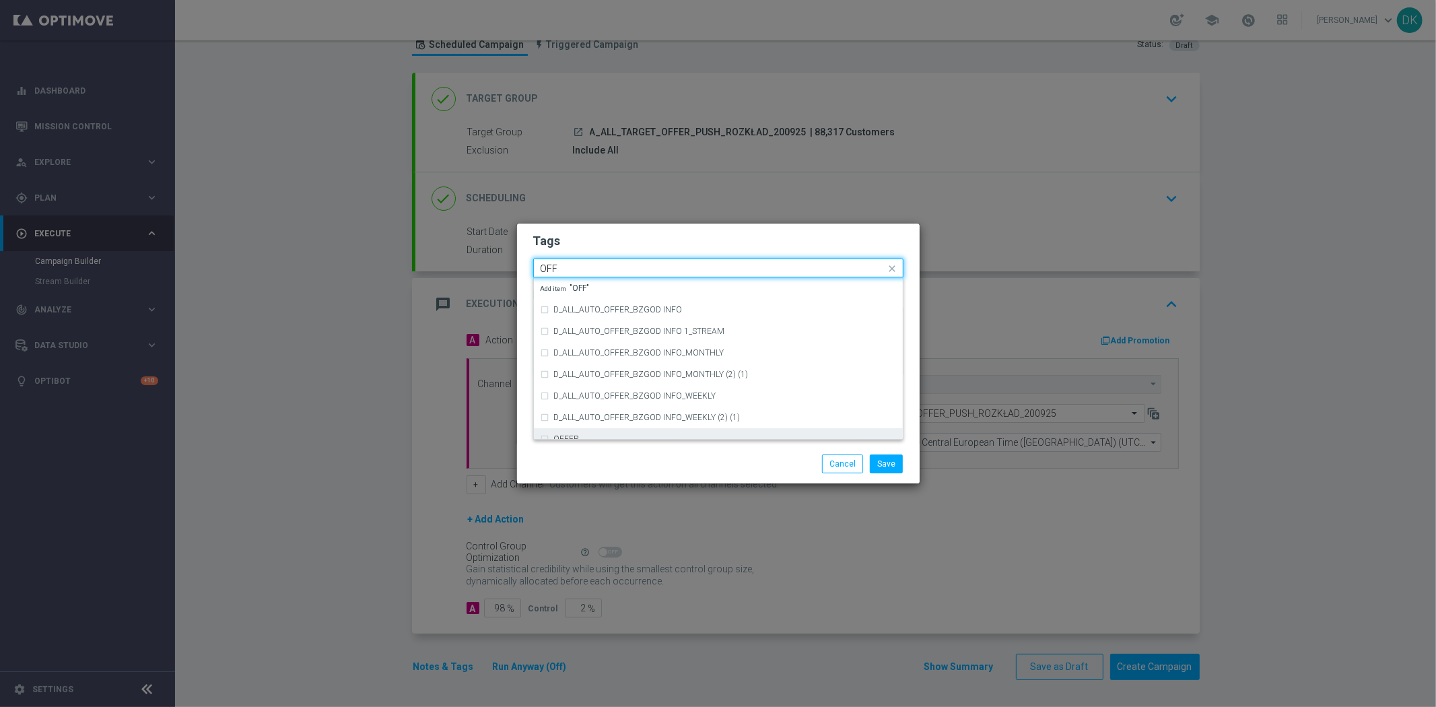
click at [581, 437] on div "OFFER" at bounding box center [725, 439] width 342 height 8
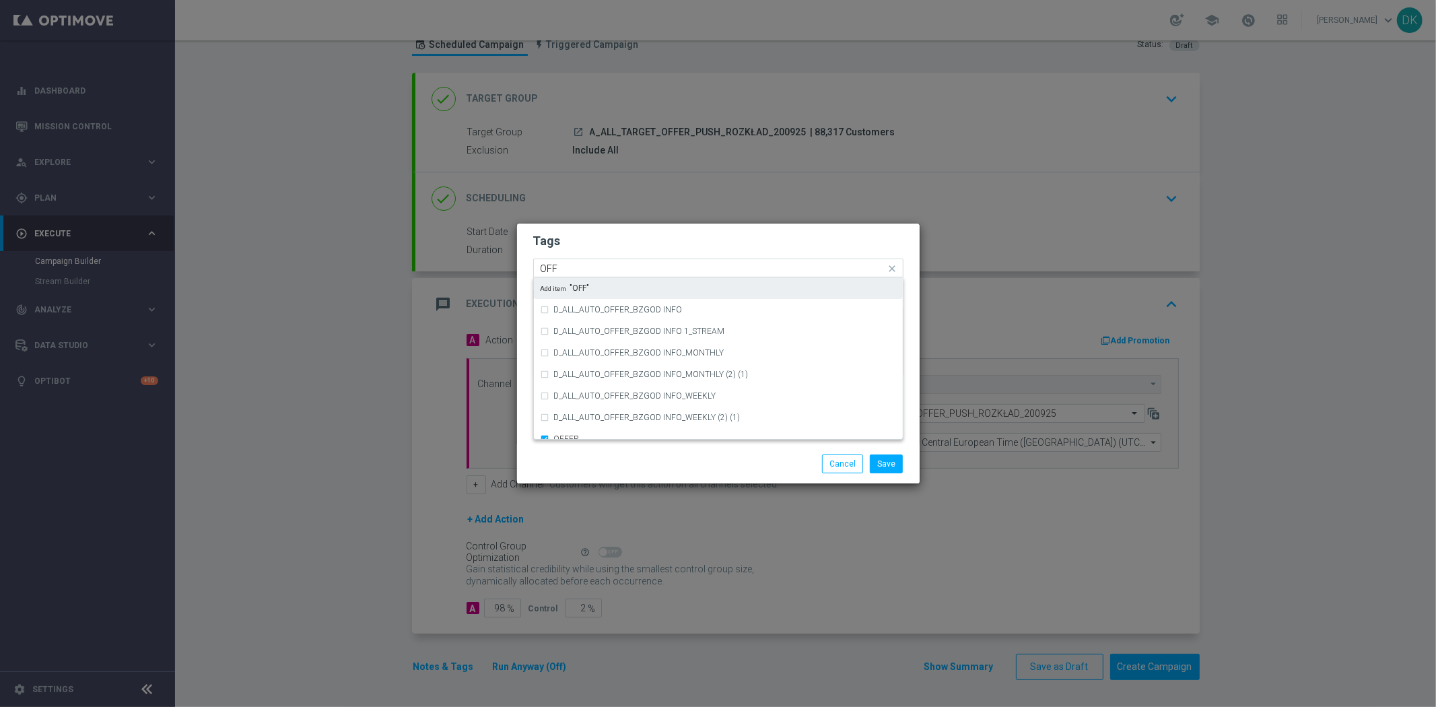
click at [580, 269] on input "OFF" at bounding box center [712, 268] width 345 height 11
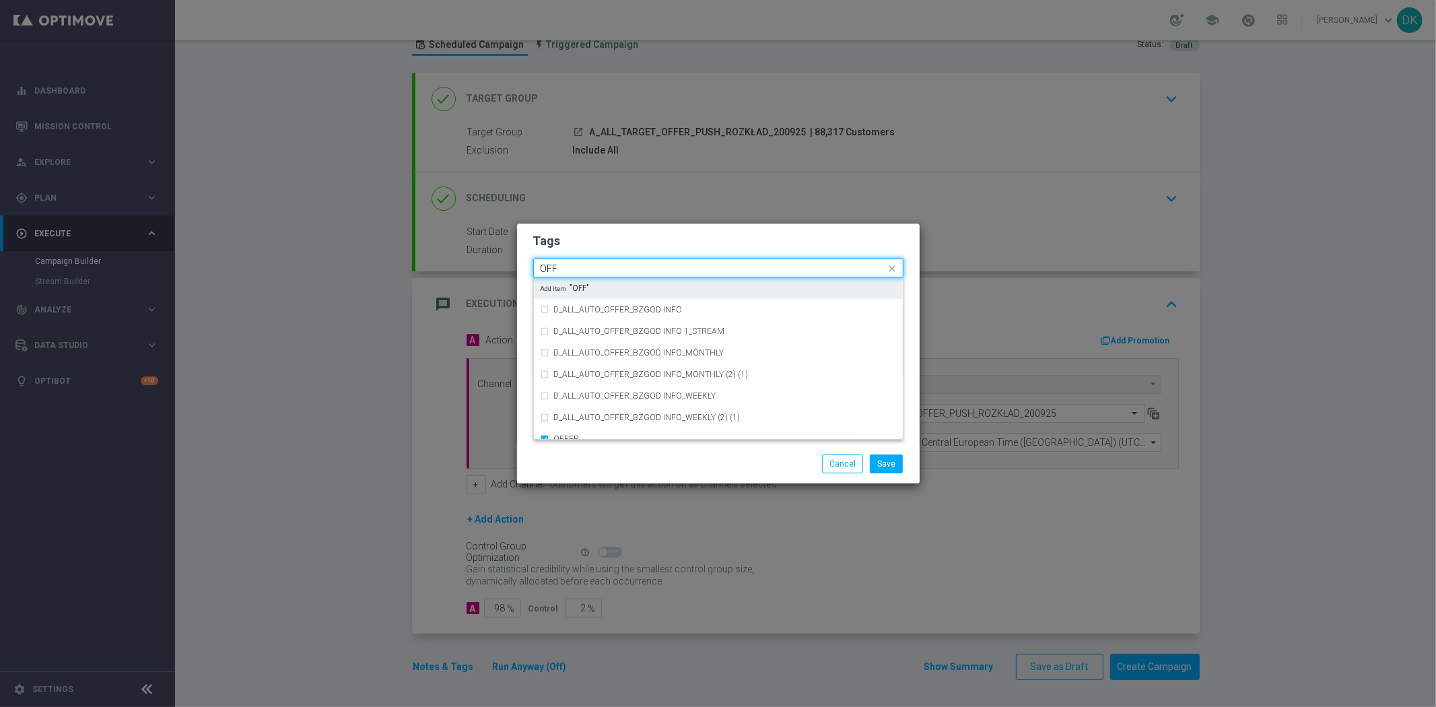
click at [580, 269] on input "OFF" at bounding box center [712, 268] width 345 height 11
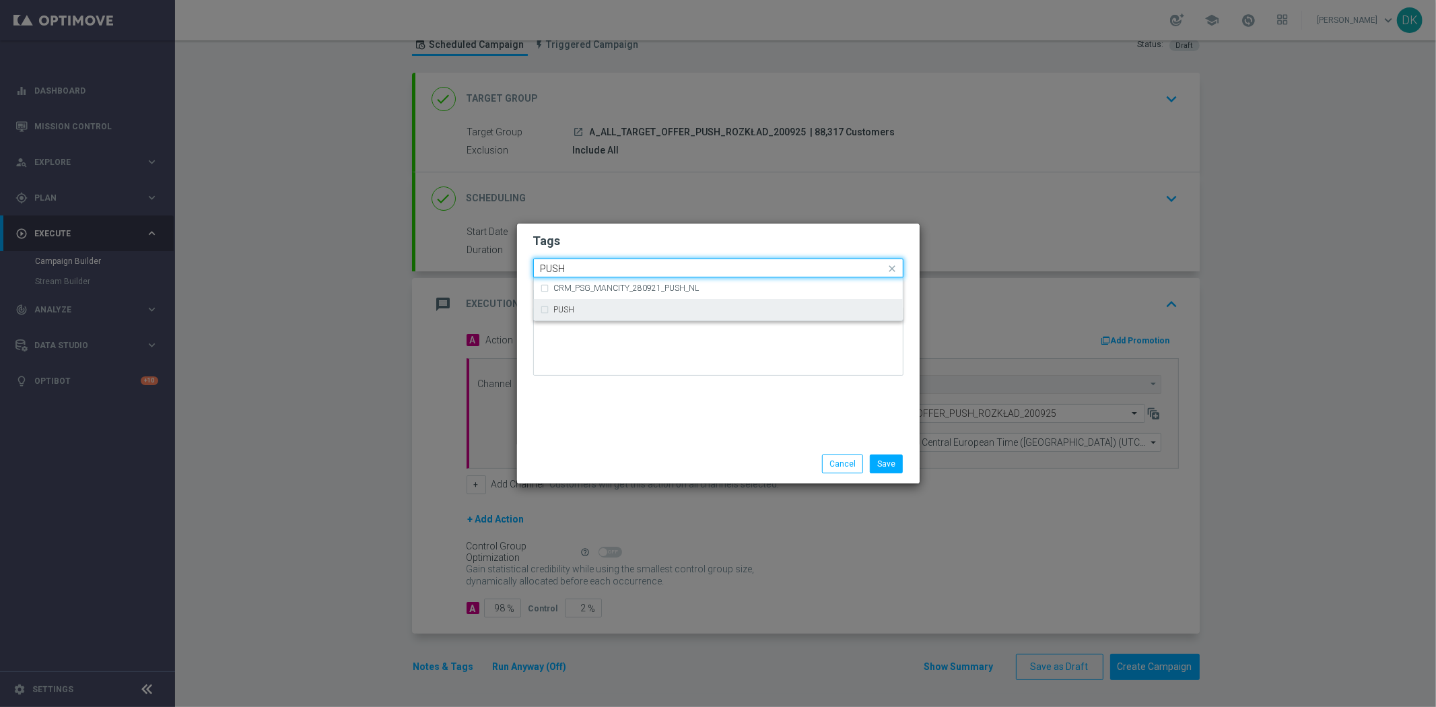
click at [598, 306] on div "PUSH" at bounding box center [725, 310] width 342 height 8
type input "PUSH"
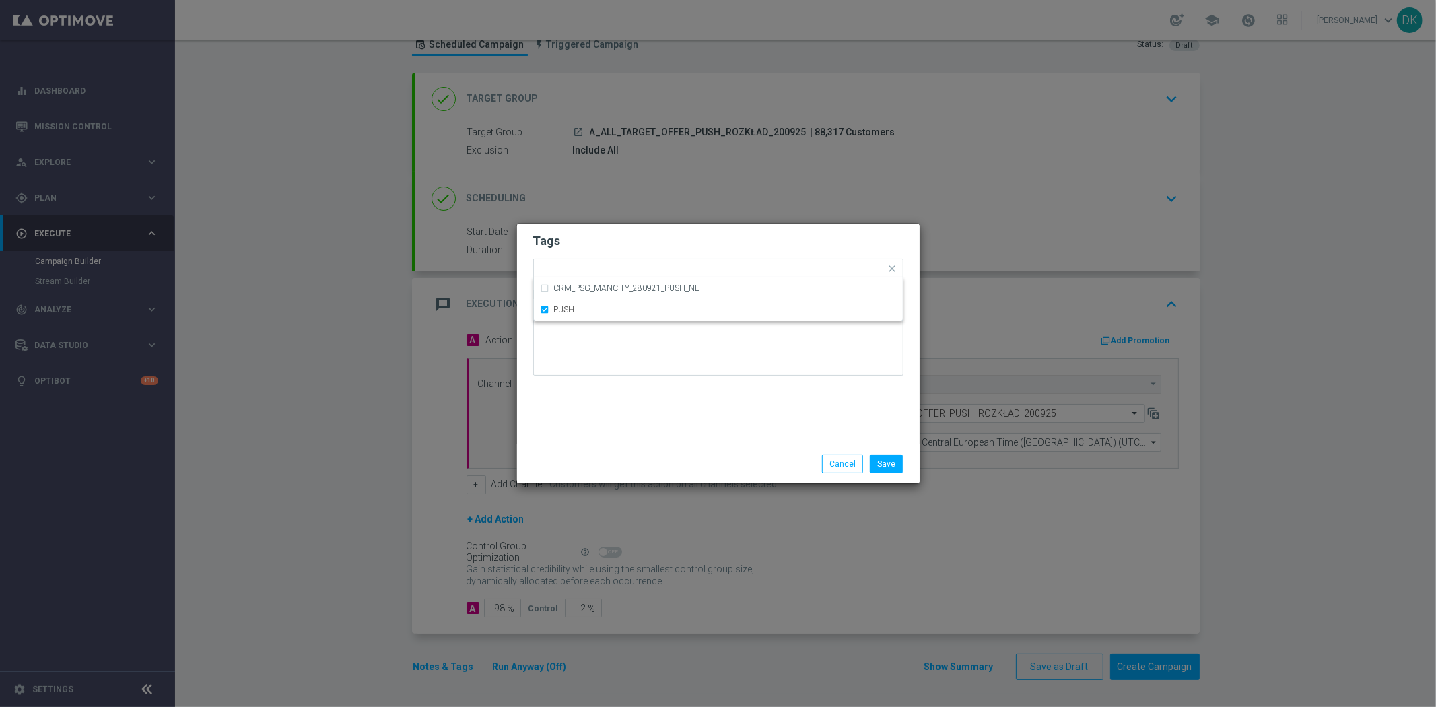
click at [637, 477] on div "Save Cancel" at bounding box center [718, 463] width 402 height 39
click at [892, 458] on button "Save" at bounding box center [886, 463] width 33 height 19
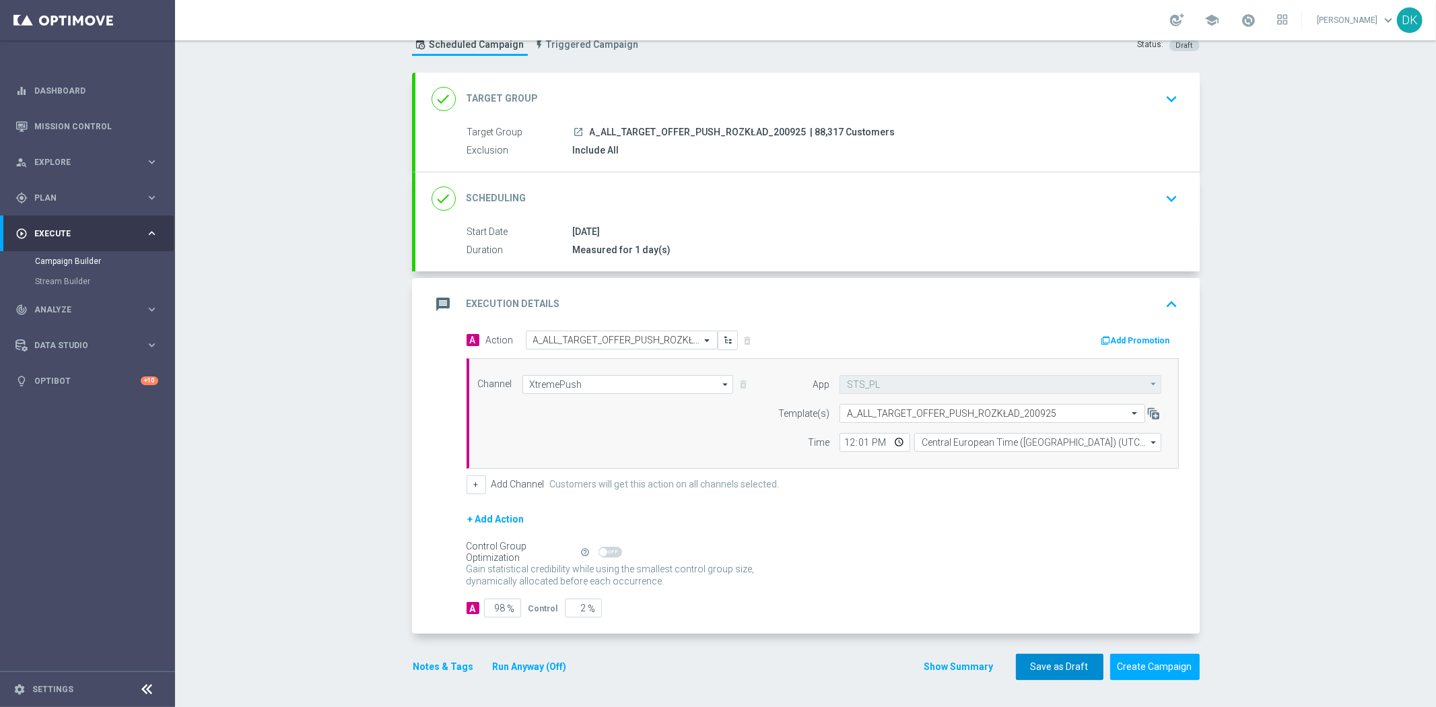
click at [1050, 667] on button "Save as Draft" at bounding box center [1059, 667] width 87 height 26
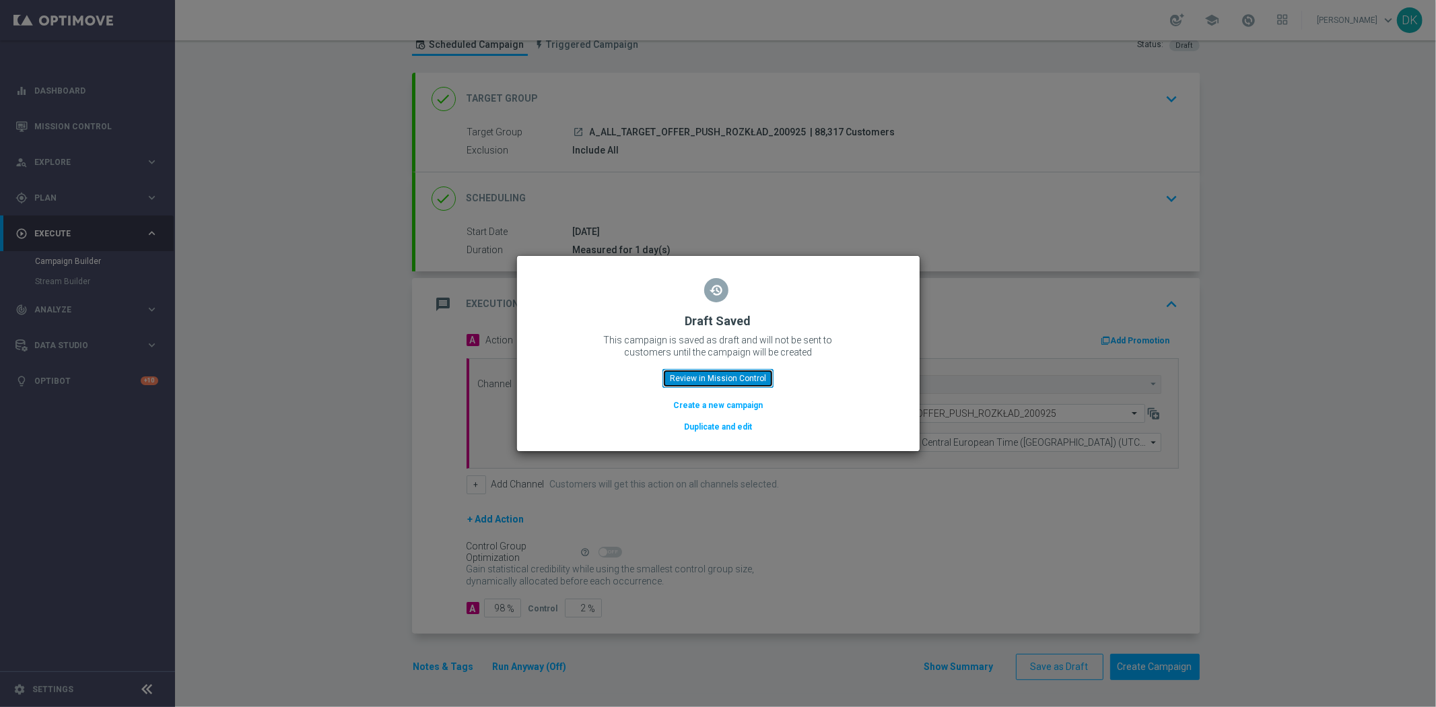
click at [723, 378] on button "Review in Mission Control" at bounding box center [717, 378] width 111 height 19
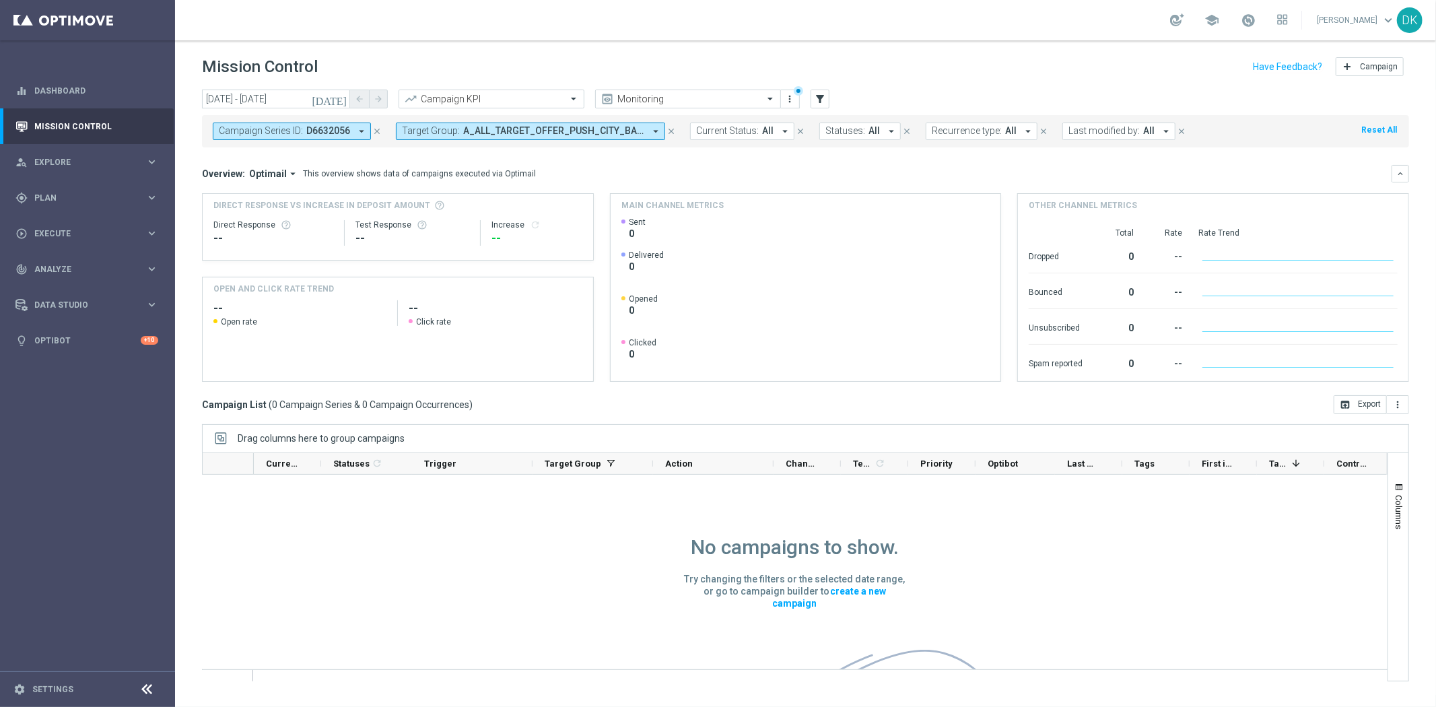
click at [505, 133] on span "A_ALL_TARGET_OFFER_PUSH_CITY_BARCA_180925" at bounding box center [553, 130] width 181 height 11
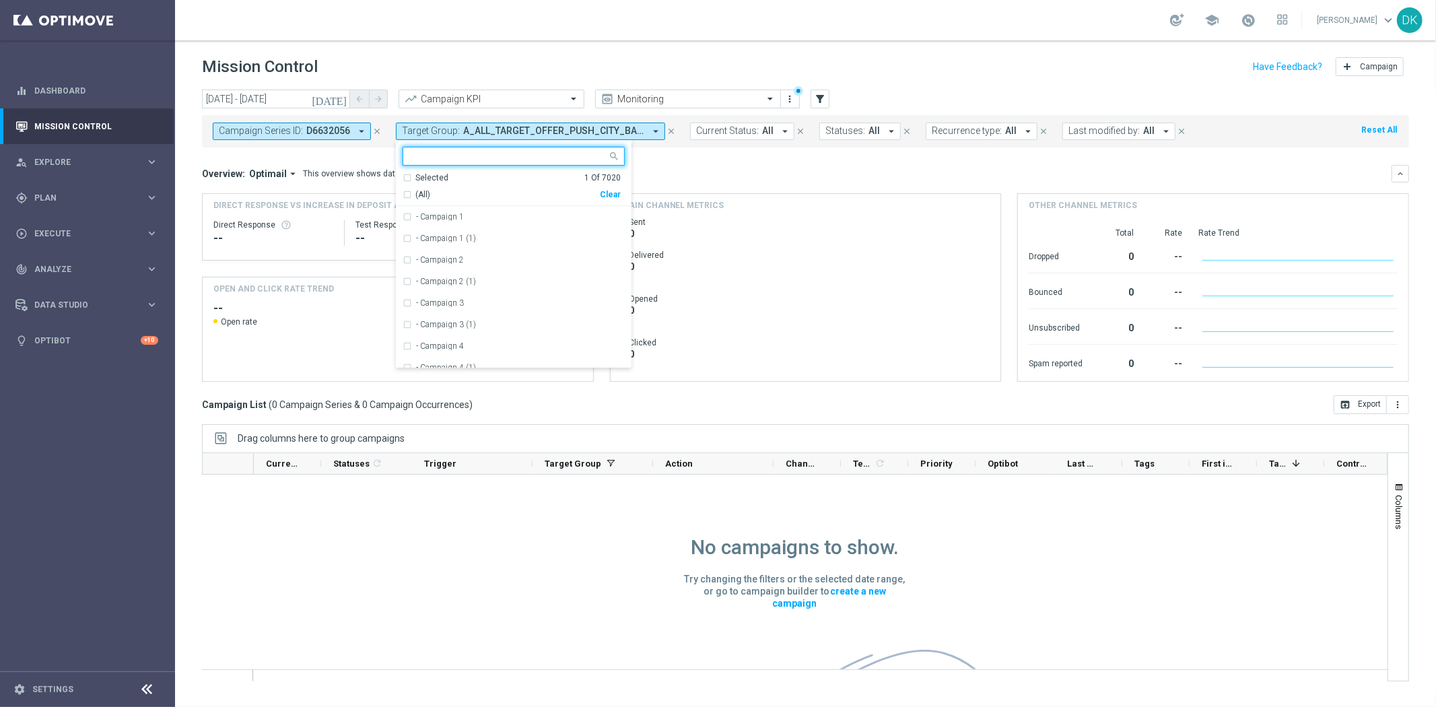
click at [0, 0] on div "Clear" at bounding box center [0, 0] width 0 height 0
click at [707, 180] on div "Overview: Optimail arrow_drop_down This overview shows data of campaigns execut…" at bounding box center [805, 173] width 1207 height 17
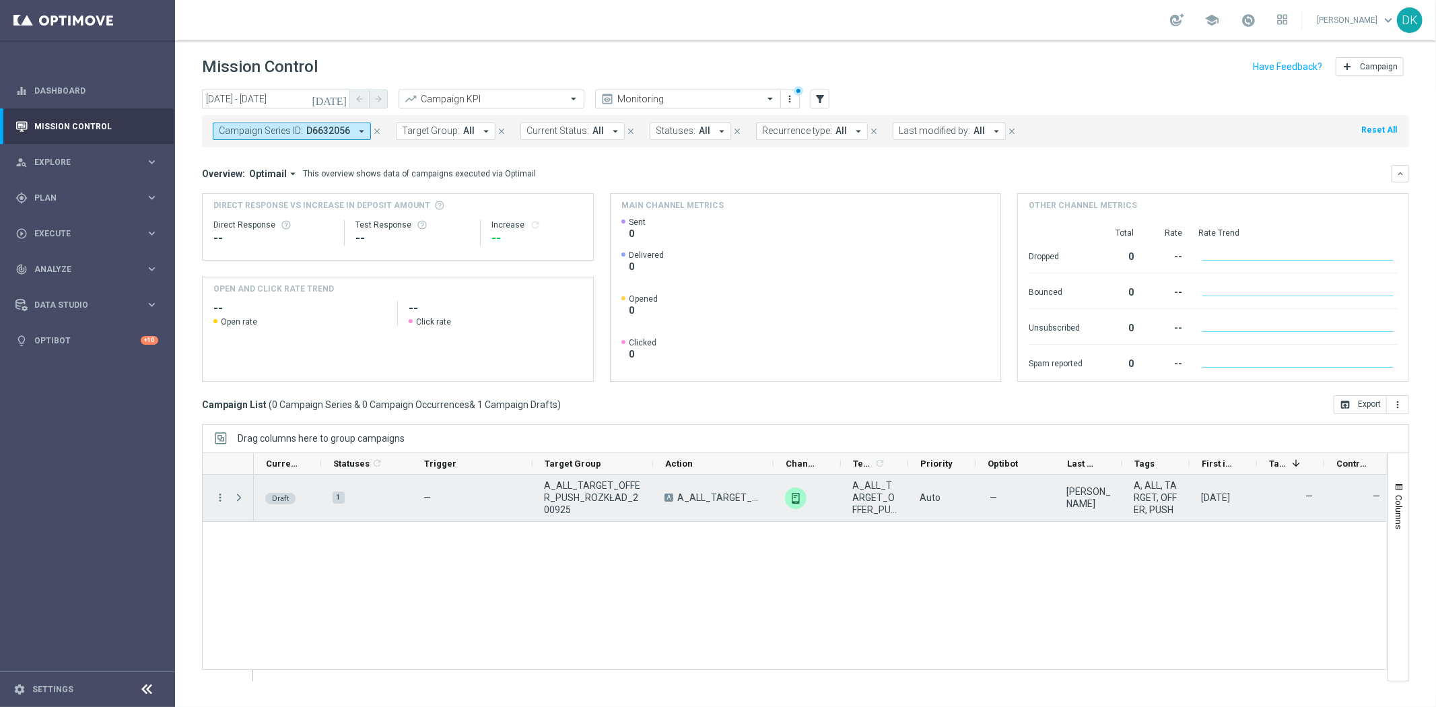
click at [590, 492] on span "A_ALL_TARGET_OFFER_PUSH_ROZKŁAD_200925" at bounding box center [593, 497] width 98 height 36
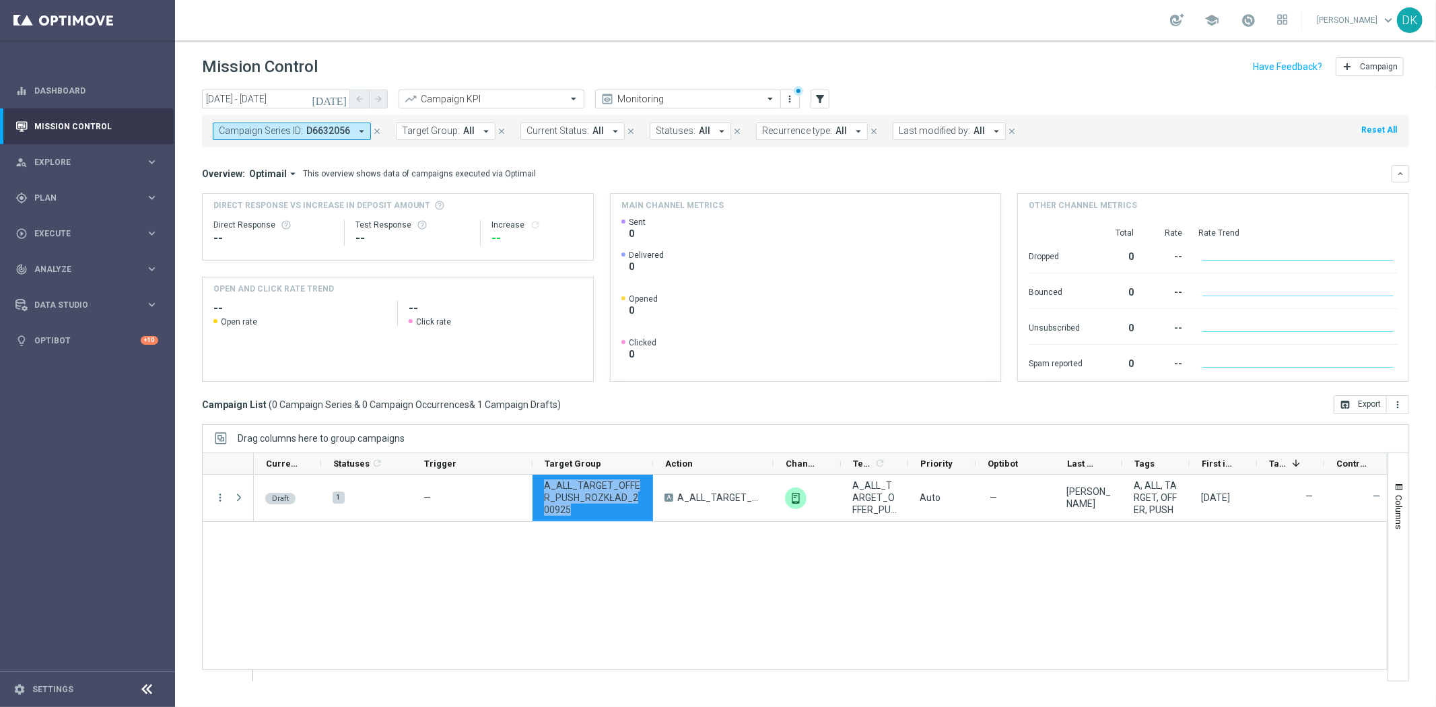
click at [590, 583] on div "Draft 1 — A_ALL_TARGET_OFFER_PUSH_ROZKŁAD_200925 A A_ALL_TARGET_OFFER_PUSH_ROZK…" at bounding box center [820, 578] width 1133 height 206
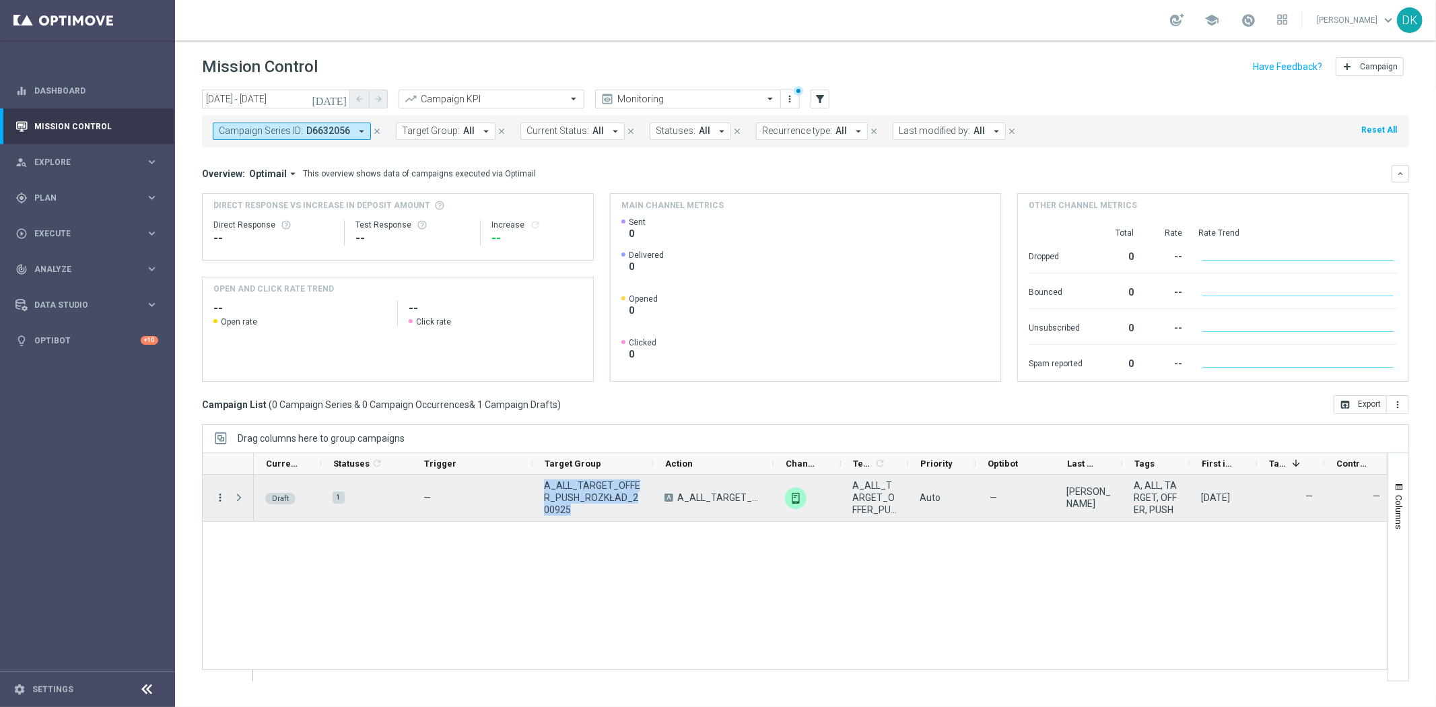
click at [214, 493] on icon "more_vert" at bounding box center [220, 497] width 12 height 12
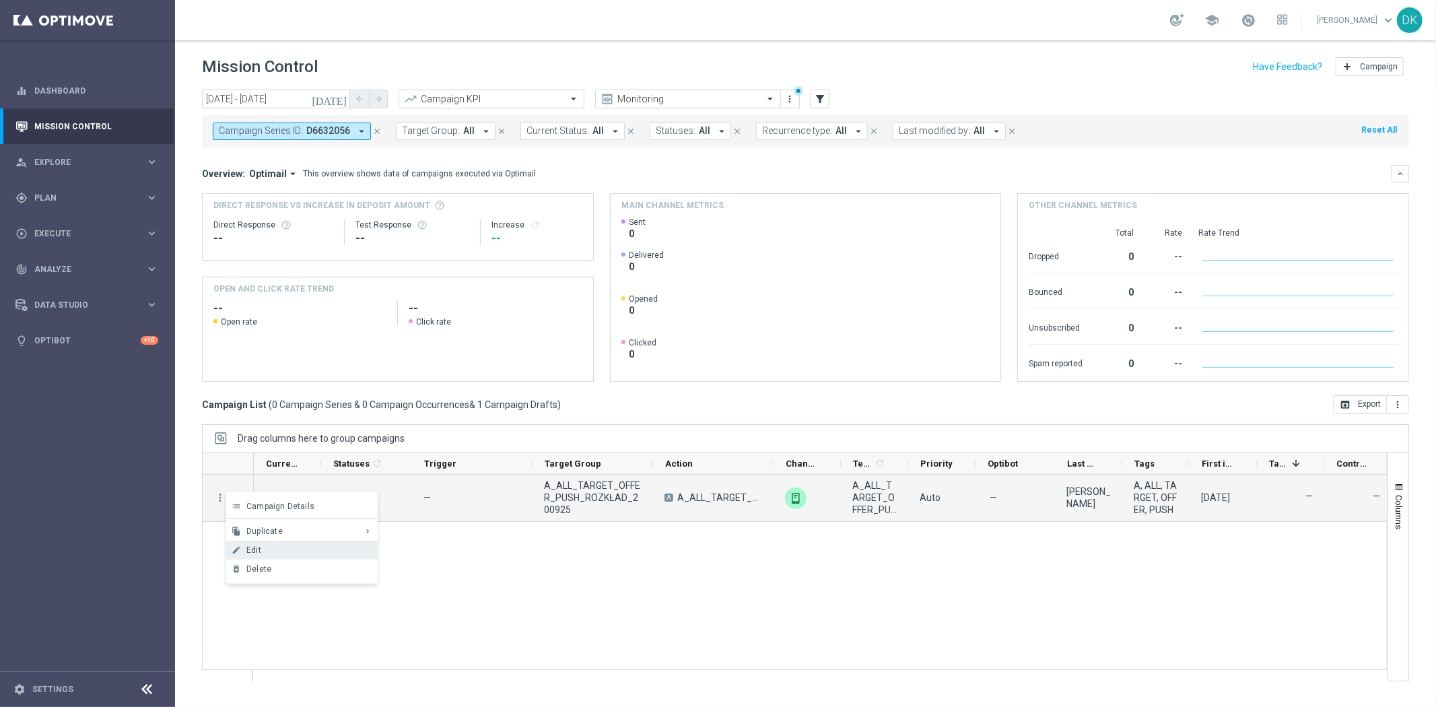
click at [266, 549] on div "Edit" at bounding box center [308, 549] width 125 height 9
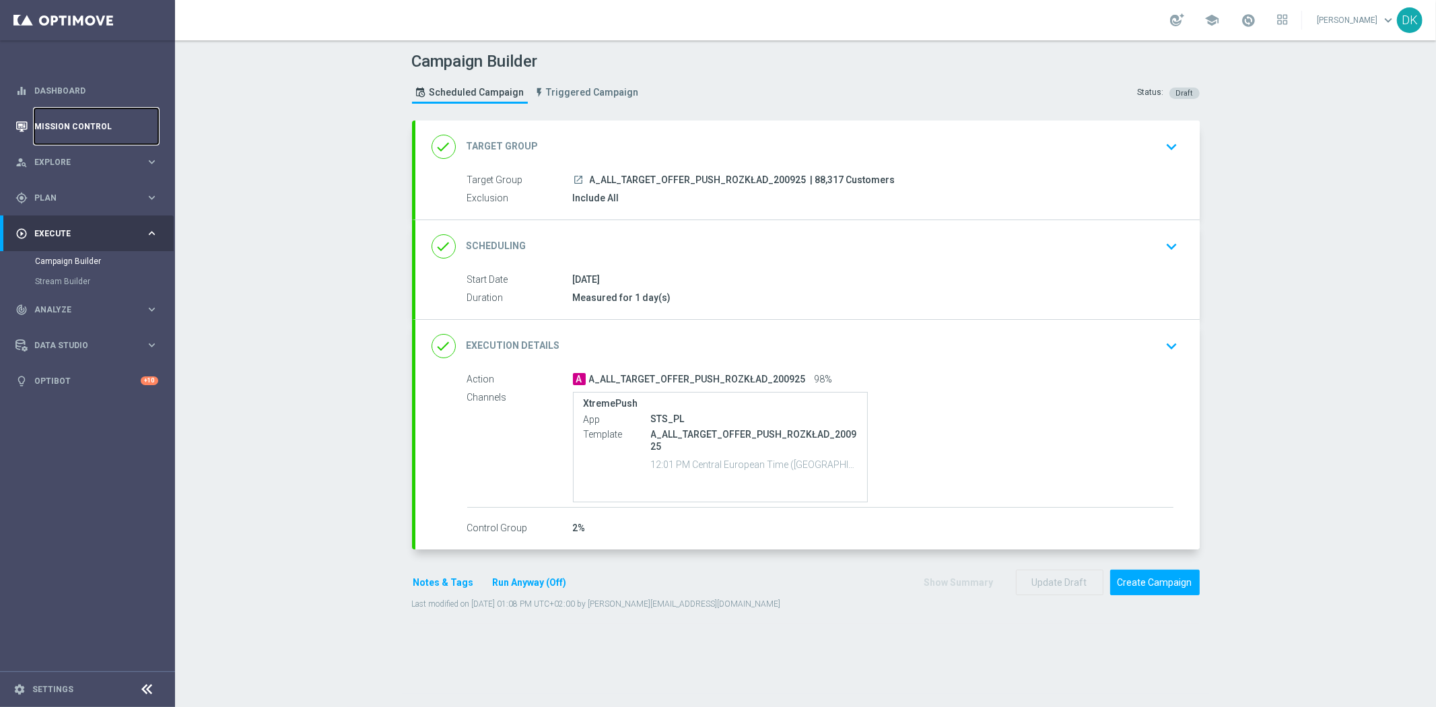
drag, startPoint x: 75, startPoint y: 137, endPoint x: 105, endPoint y: 126, distance: 31.7
click at [75, 137] on link "Mission Control" at bounding box center [96, 126] width 124 height 36
